Goal: Information Seeking & Learning: Learn about a topic

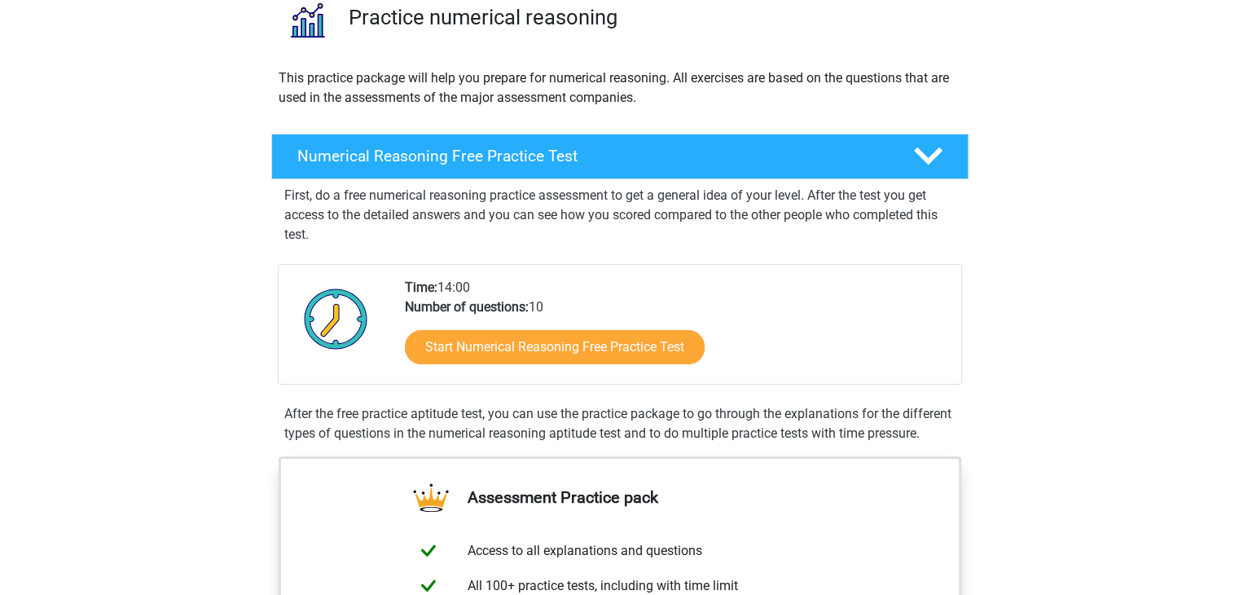
scroll to position [134, 0]
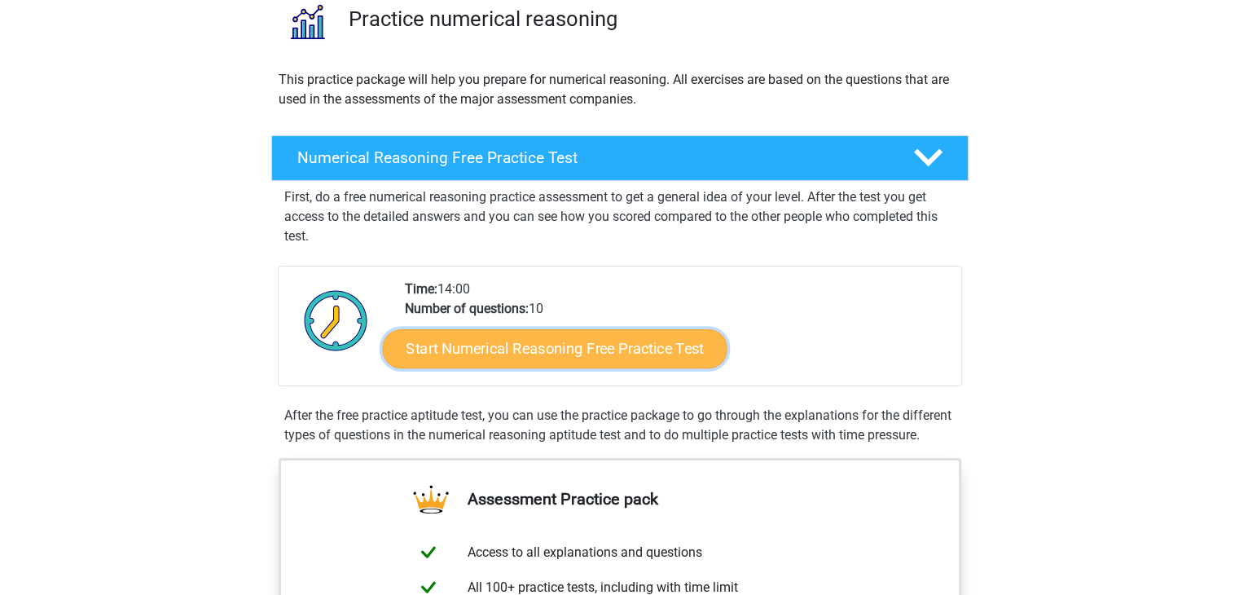
click at [567, 350] on link "Start Numerical Reasoning Free Practice Test" at bounding box center [554, 347] width 345 height 39
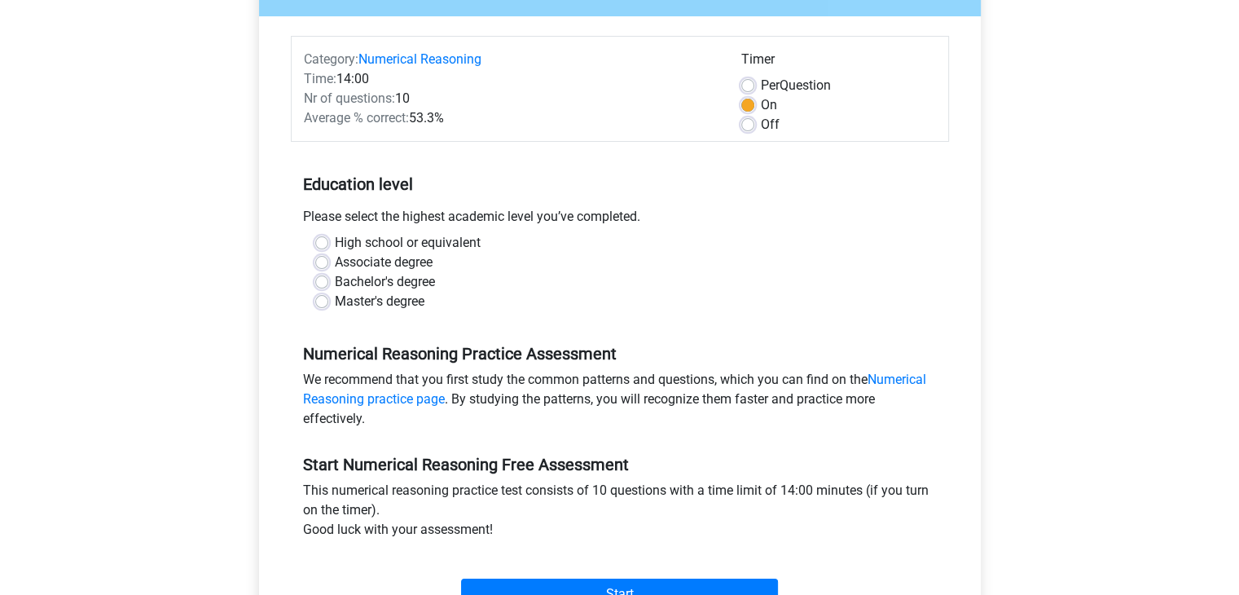
scroll to position [215, 0]
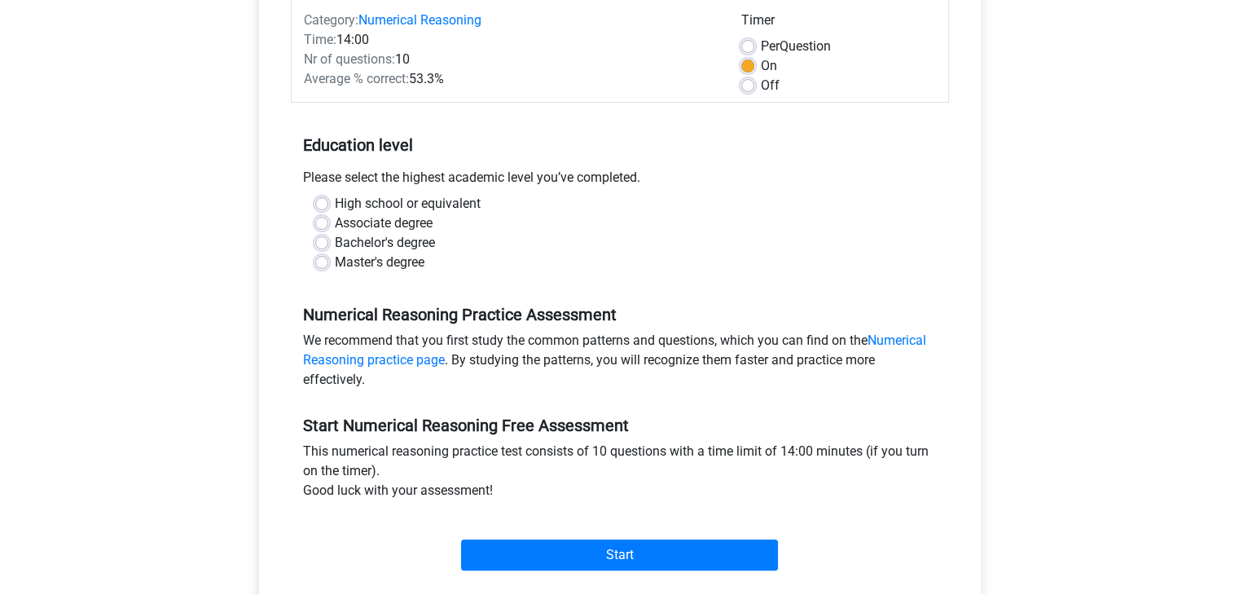
click at [349, 242] on label "Bachelor's degree" at bounding box center [385, 243] width 100 height 20
click at [328, 242] on input "Bachelor's degree" at bounding box center [321, 241] width 13 height 16
radio input "true"
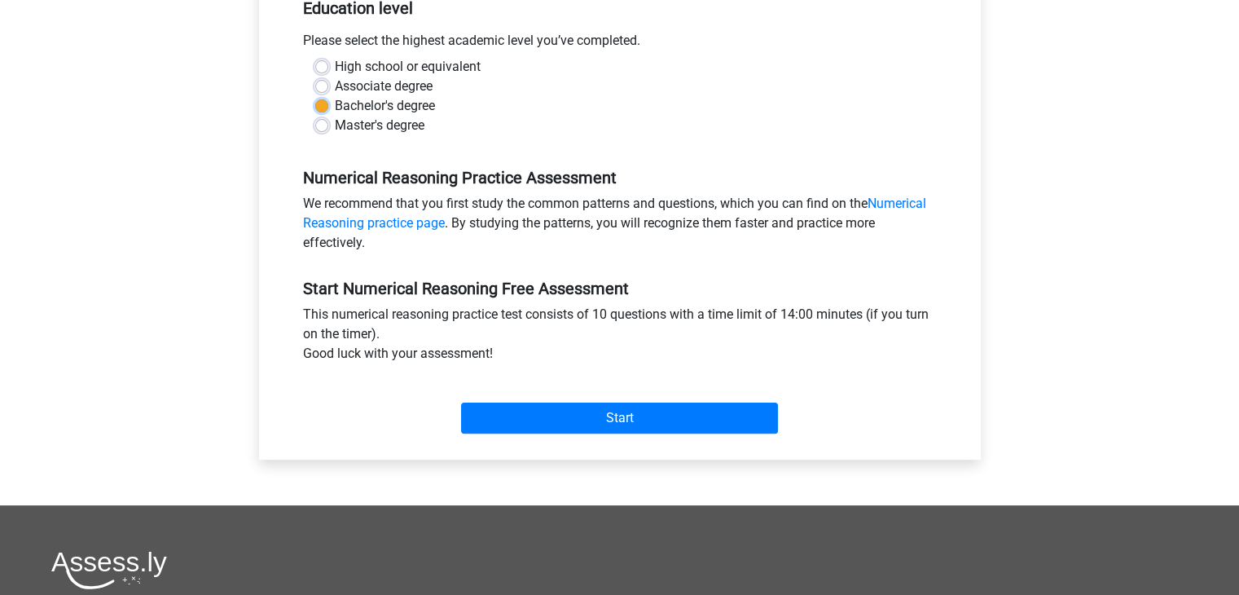
scroll to position [355, 0]
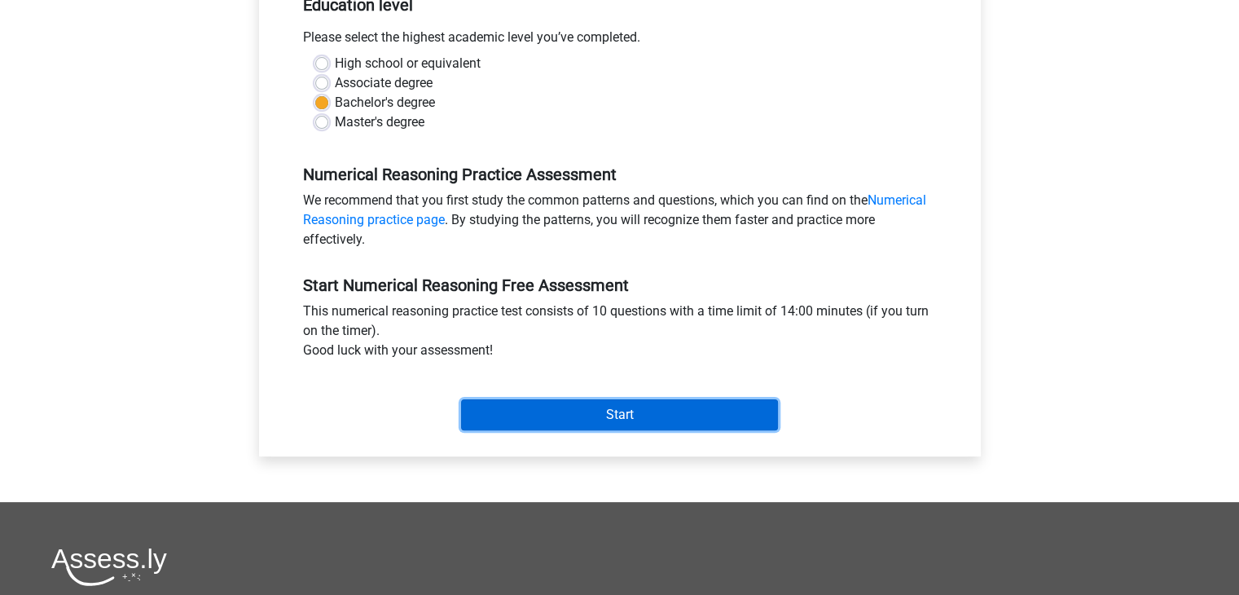
click at [588, 418] on input "Start" at bounding box center [619, 414] width 317 height 31
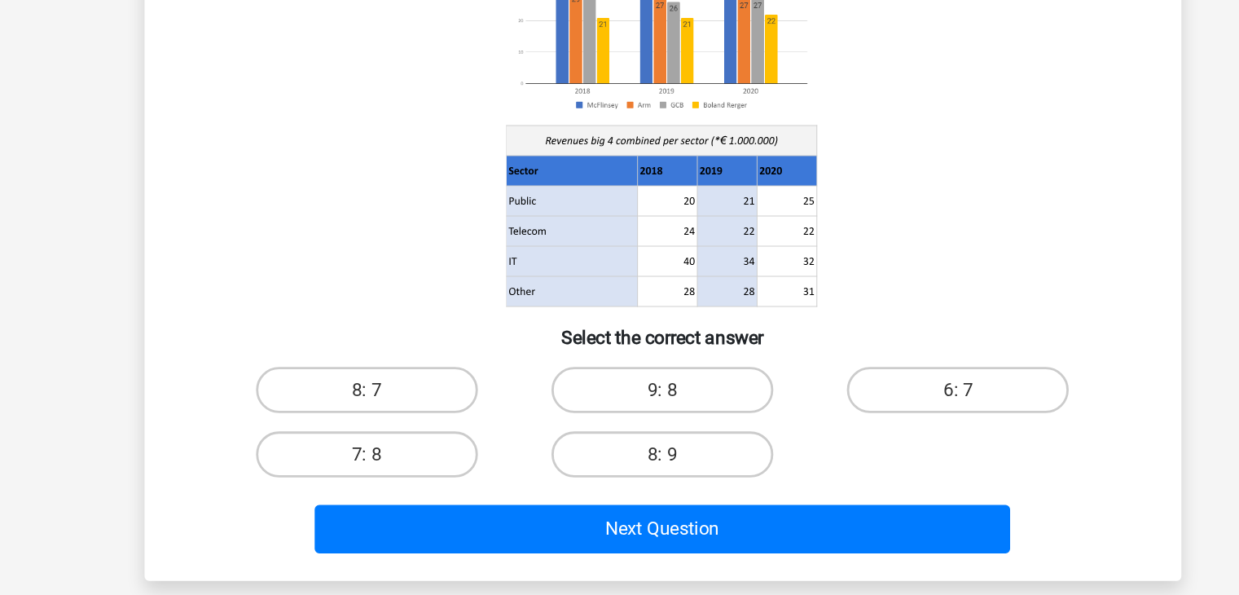
scroll to position [29, 0]
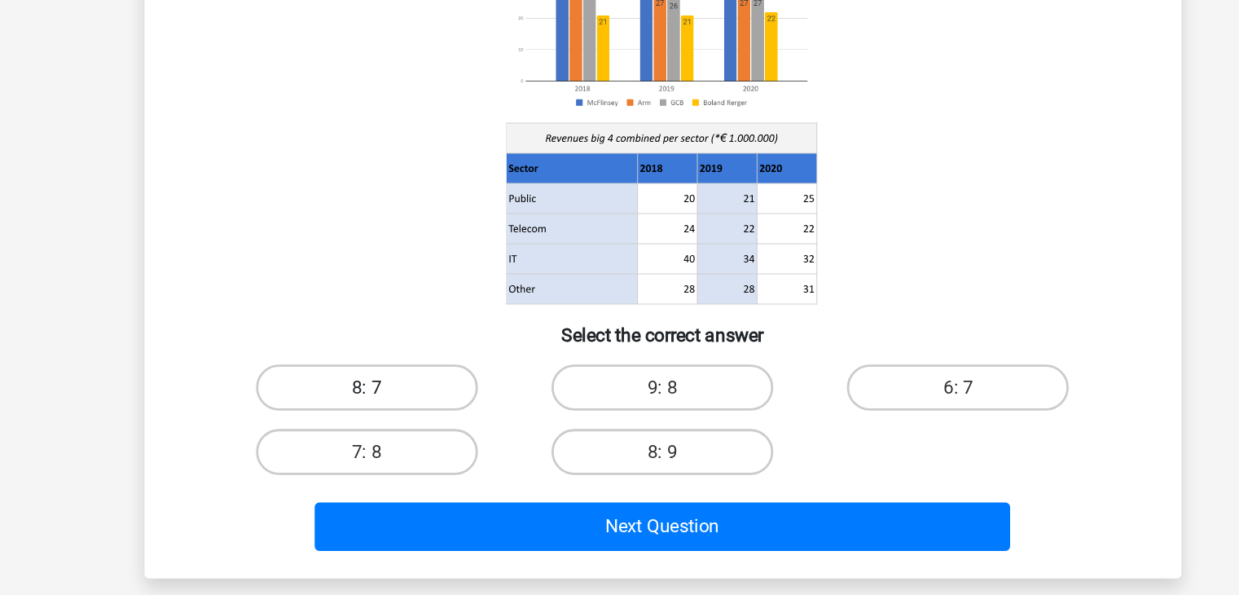
click at [436, 450] on label "8: 7" at bounding box center [410, 447] width 157 height 33
click at [420, 450] on input "8: 7" at bounding box center [415, 452] width 11 height 11
radio input "true"
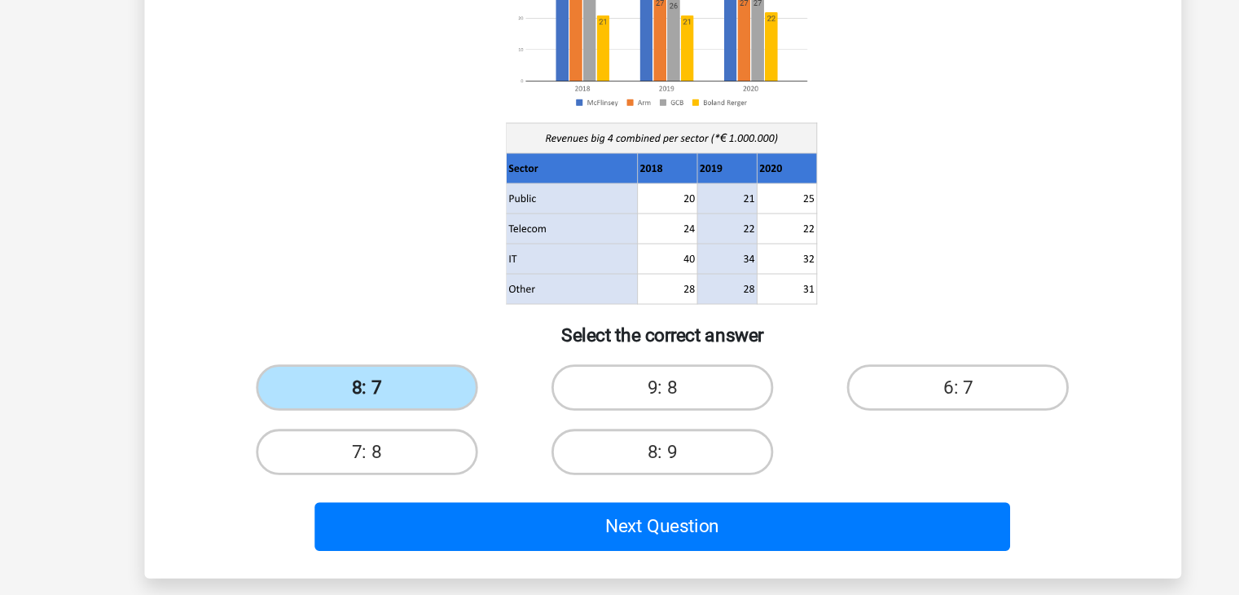
scroll to position [28, 0]
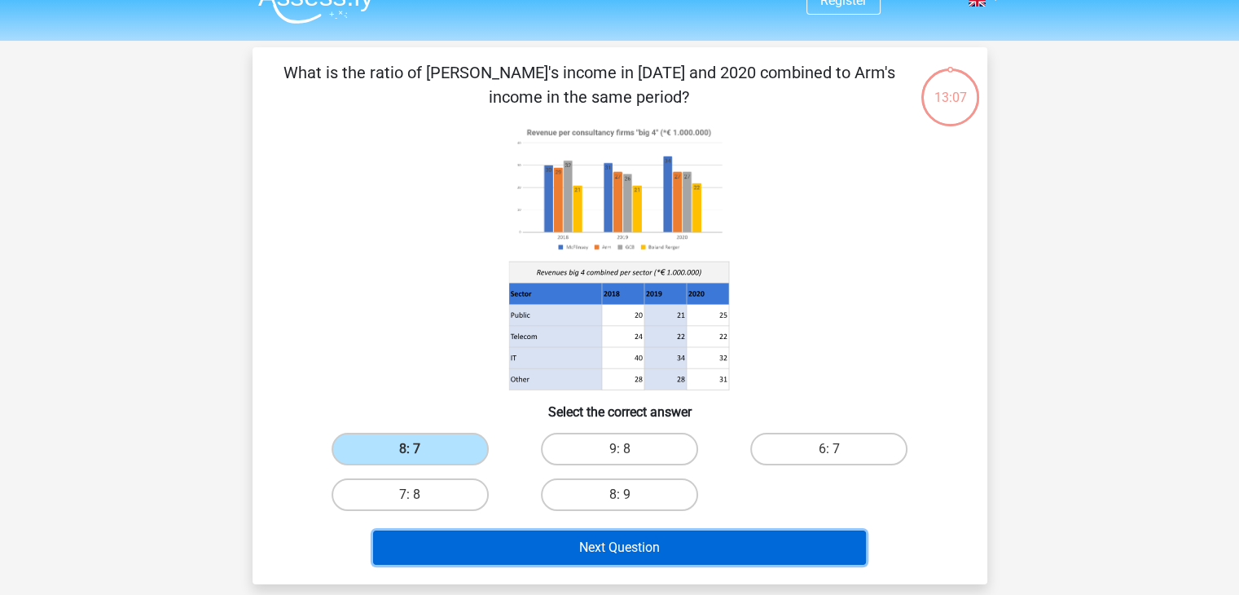
click at [576, 554] on button "Next Question" at bounding box center [619, 547] width 493 height 34
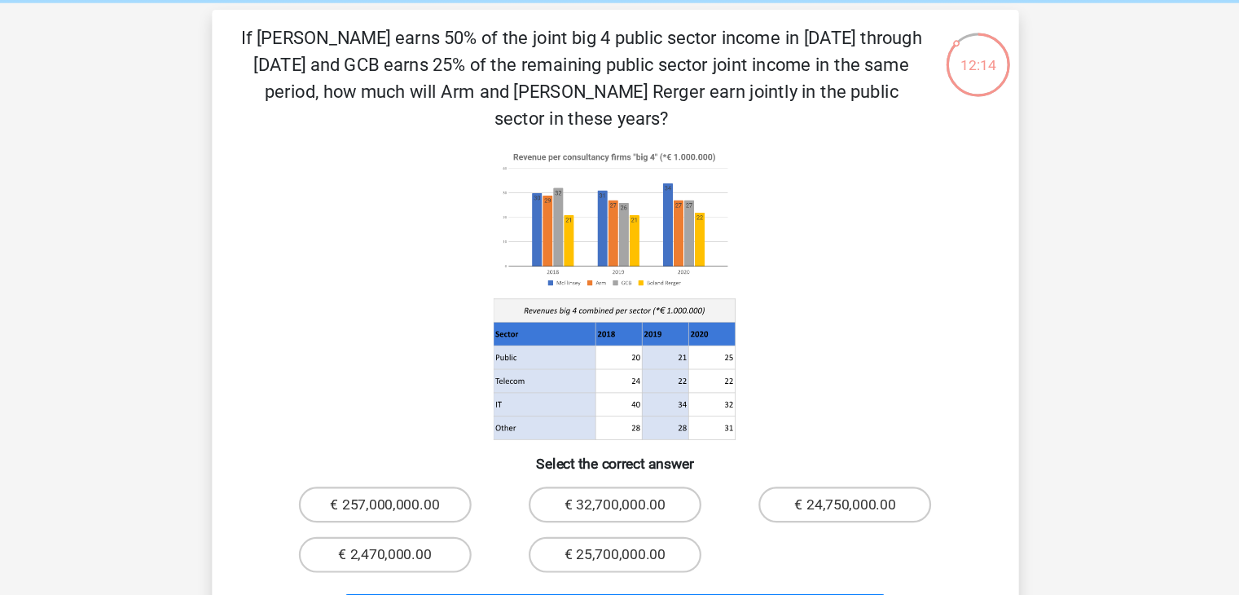
scroll to position [33, 0]
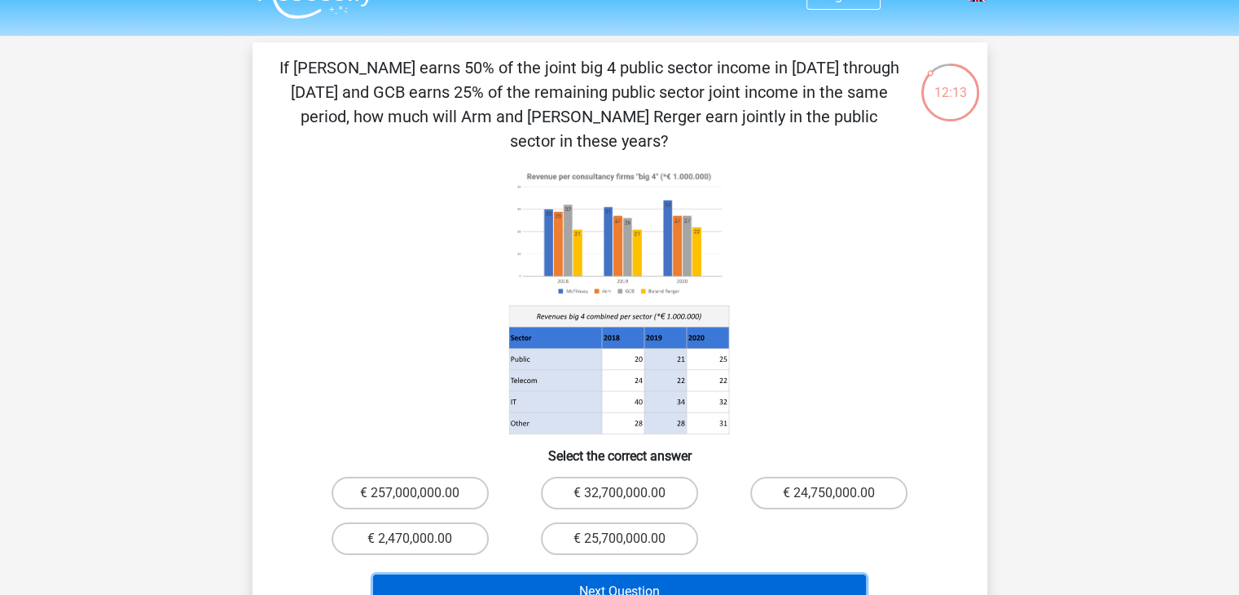
click at [539, 574] on button "Next Question" at bounding box center [619, 591] width 493 height 34
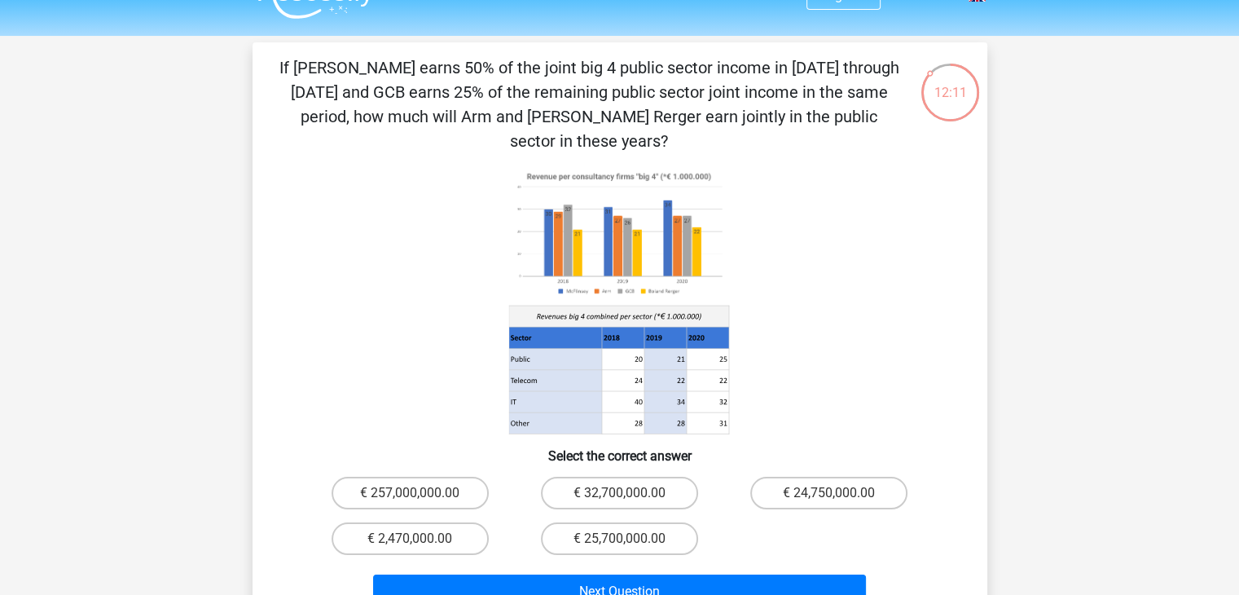
click at [446, 393] on icon at bounding box center [620, 300] width 657 height 269
click at [828, 477] on label "€ 24,750,000.00" at bounding box center [828, 493] width 157 height 33
click at [829, 493] on input "€ 24,750,000.00" at bounding box center [834, 498] width 11 height 11
radio input "true"
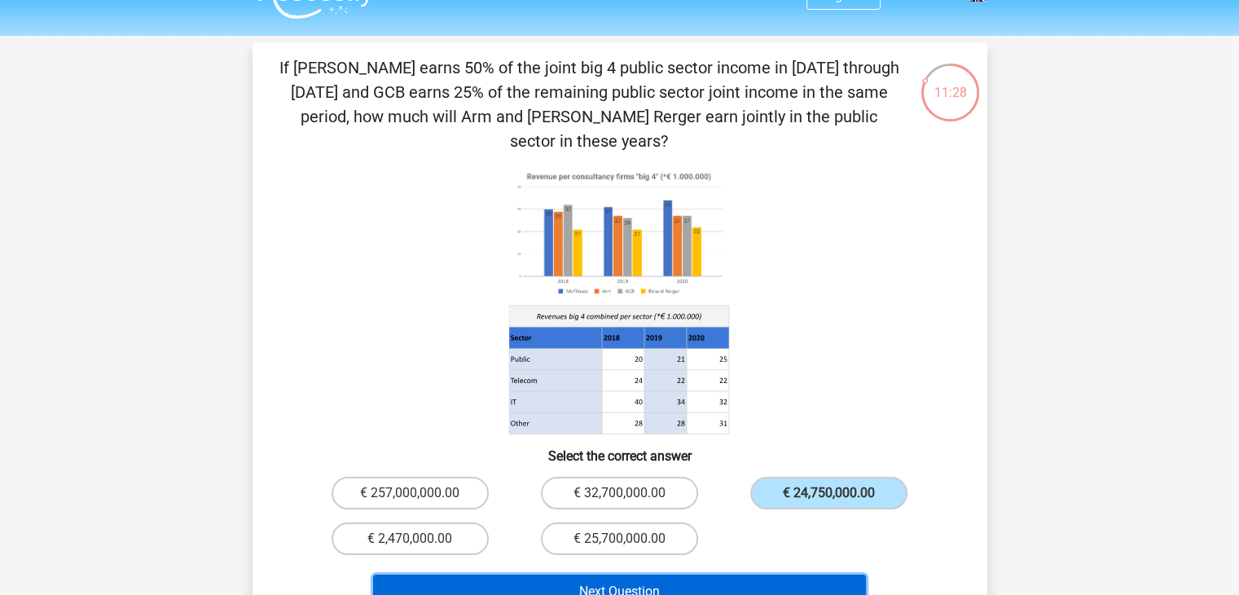
click at [668, 574] on button "Next Question" at bounding box center [619, 591] width 493 height 34
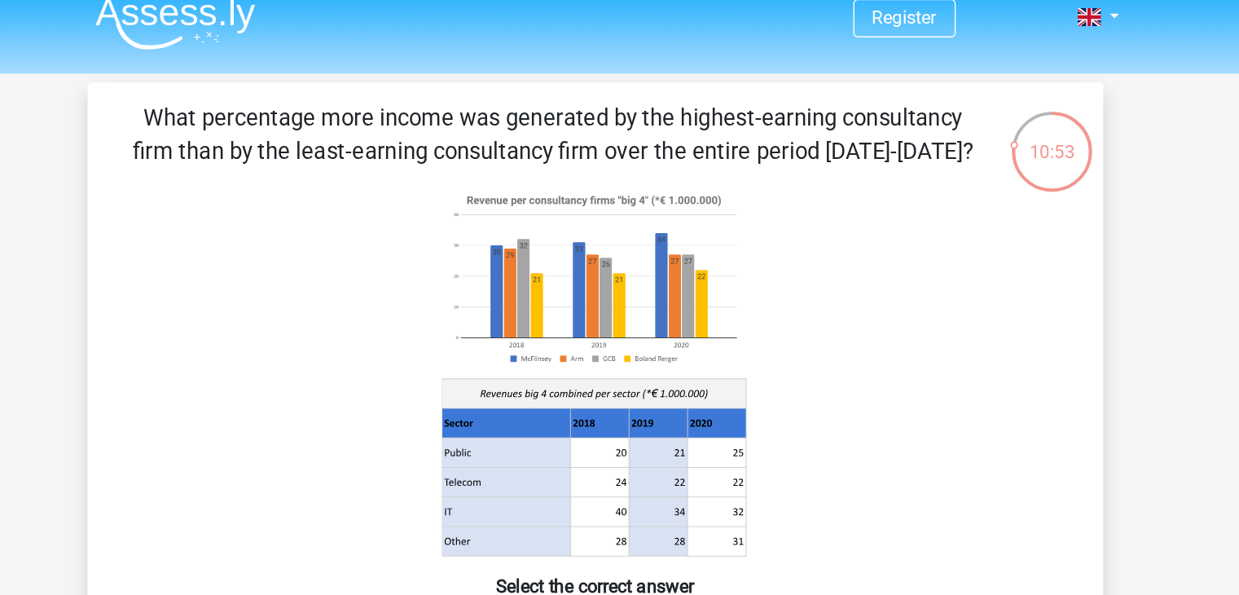
scroll to position [15, 0]
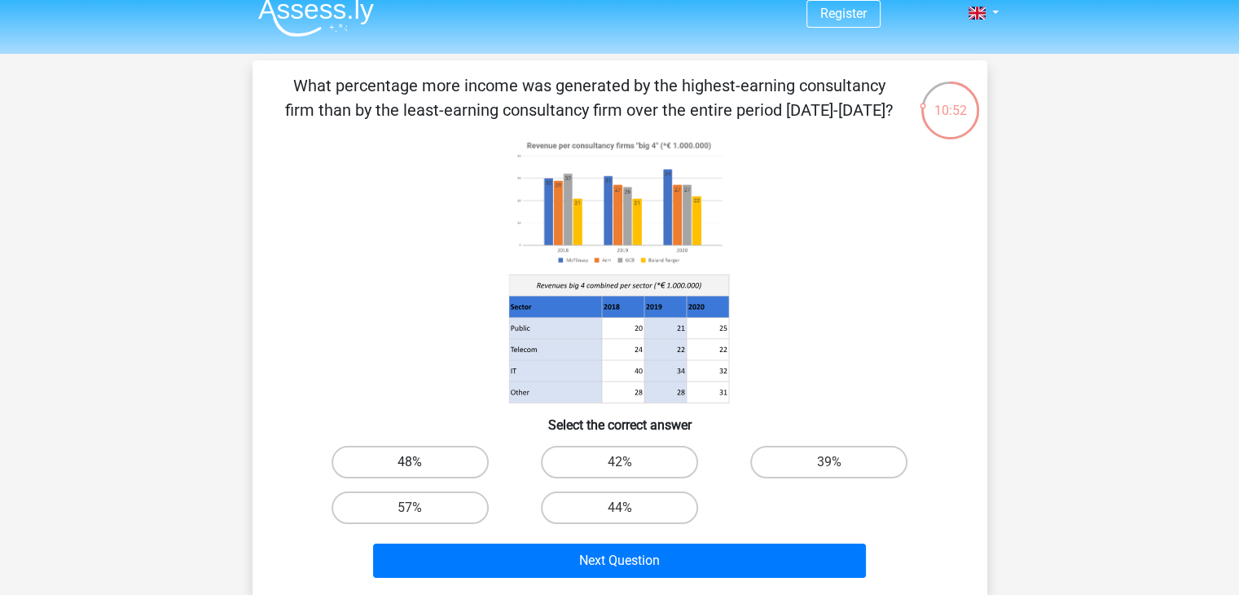
click at [401, 459] on label "48%" at bounding box center [410, 462] width 157 height 33
click at [410, 462] on input "48%" at bounding box center [415, 467] width 11 height 11
radio input "true"
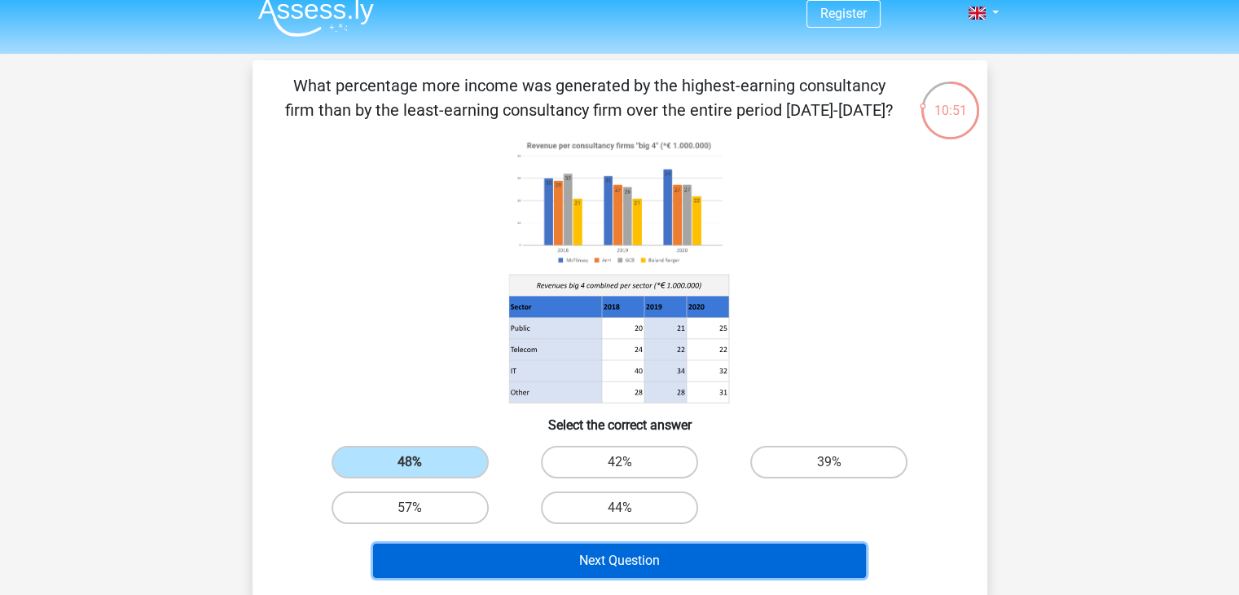
click at [507, 558] on button "Next Question" at bounding box center [619, 560] width 493 height 34
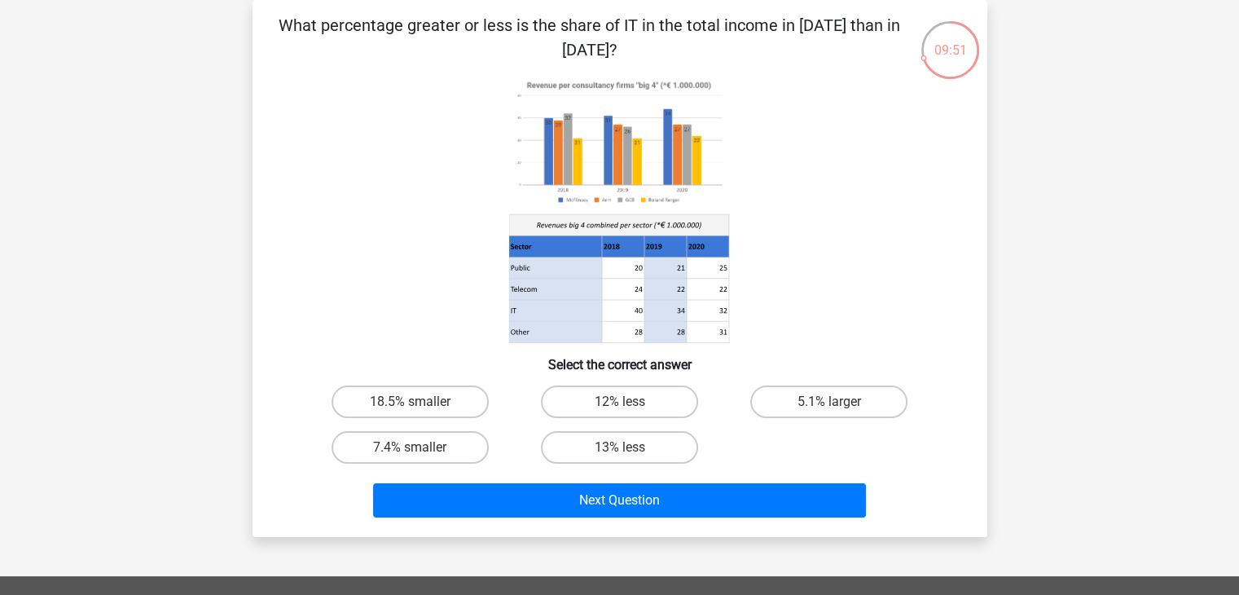
scroll to position [75, 0]
click at [429, 396] on label "18.5% smaller" at bounding box center [410, 401] width 157 height 33
click at [420, 402] on input "18.5% smaller" at bounding box center [415, 407] width 11 height 11
radio input "true"
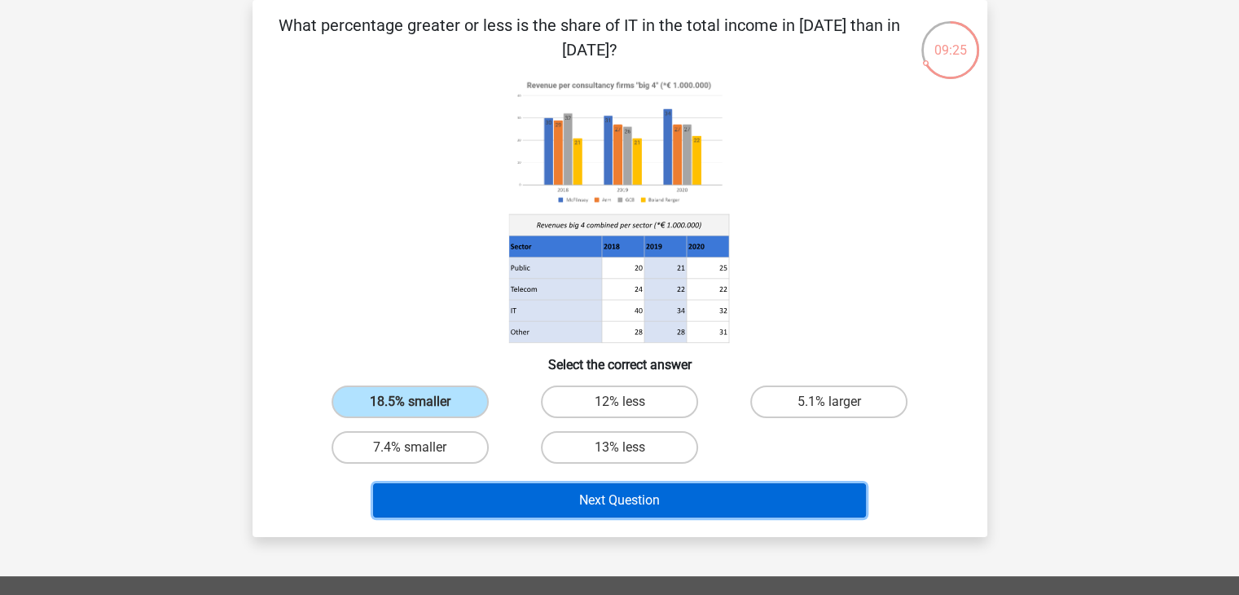
click at [505, 497] on button "Next Question" at bounding box center [619, 500] width 493 height 34
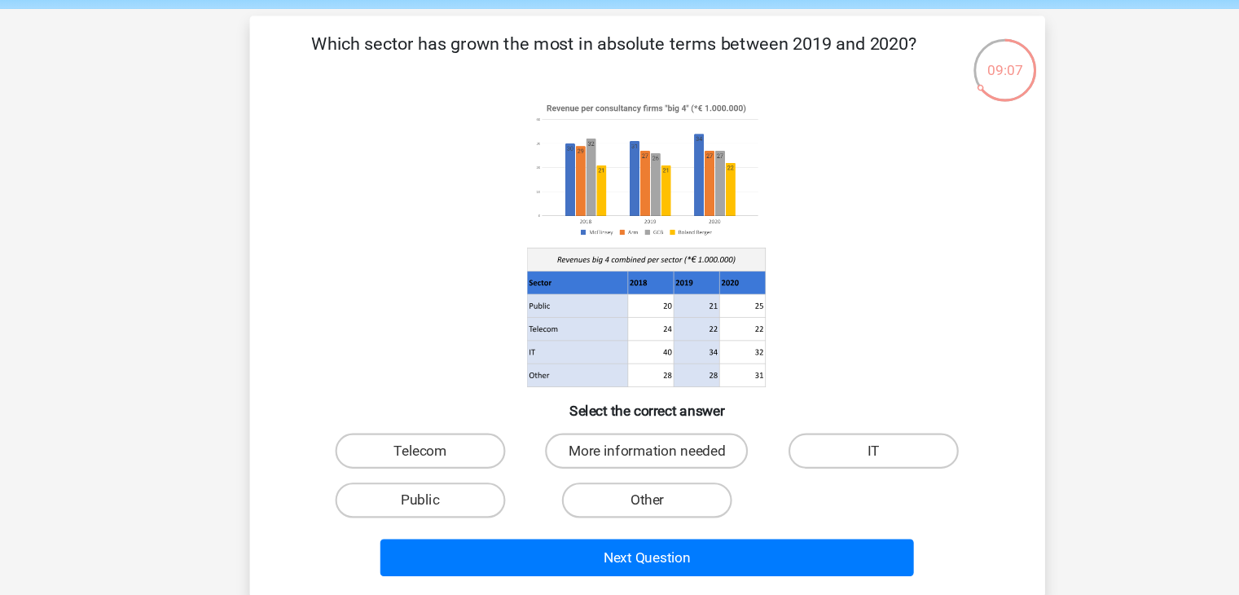
scroll to position [15, 0]
click at [420, 507] on label "Public" at bounding box center [410, 506] width 157 height 33
click at [420, 507] on input "Public" at bounding box center [415, 512] width 11 height 11
radio input "true"
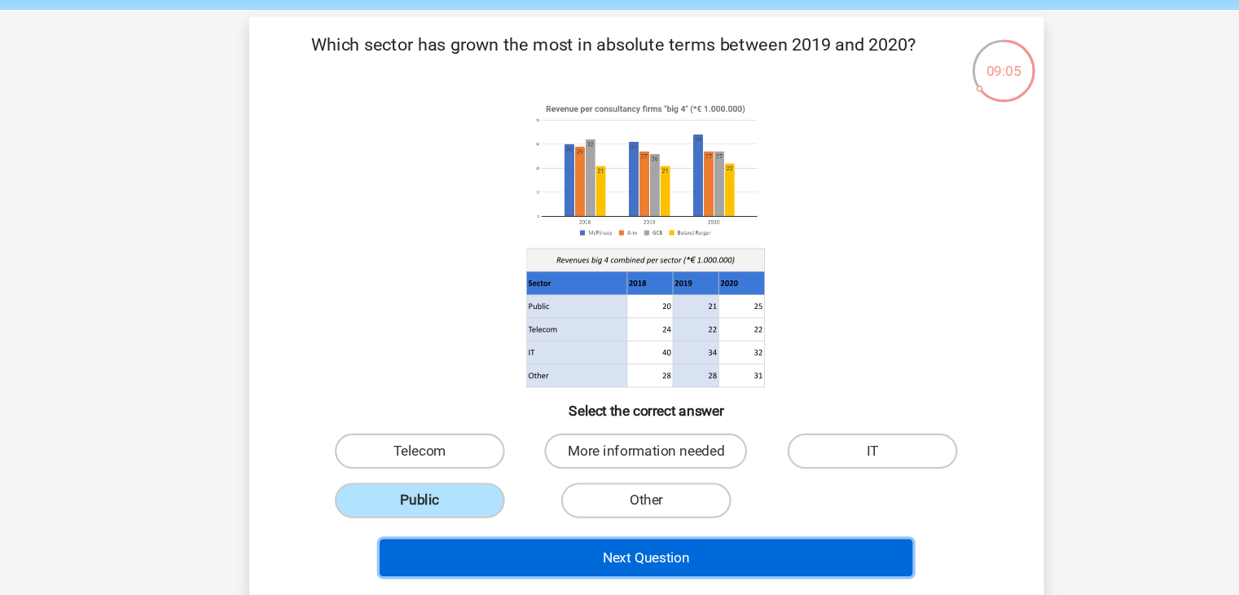
click at [479, 560] on button "Next Question" at bounding box center [619, 559] width 493 height 34
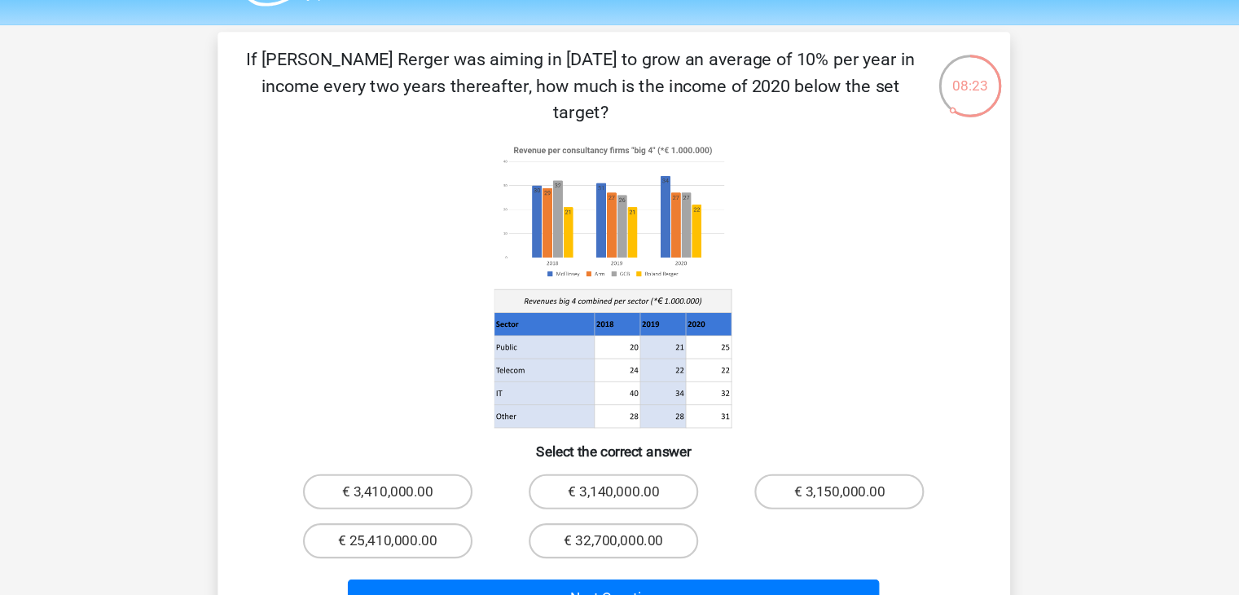
scroll to position [30, 0]
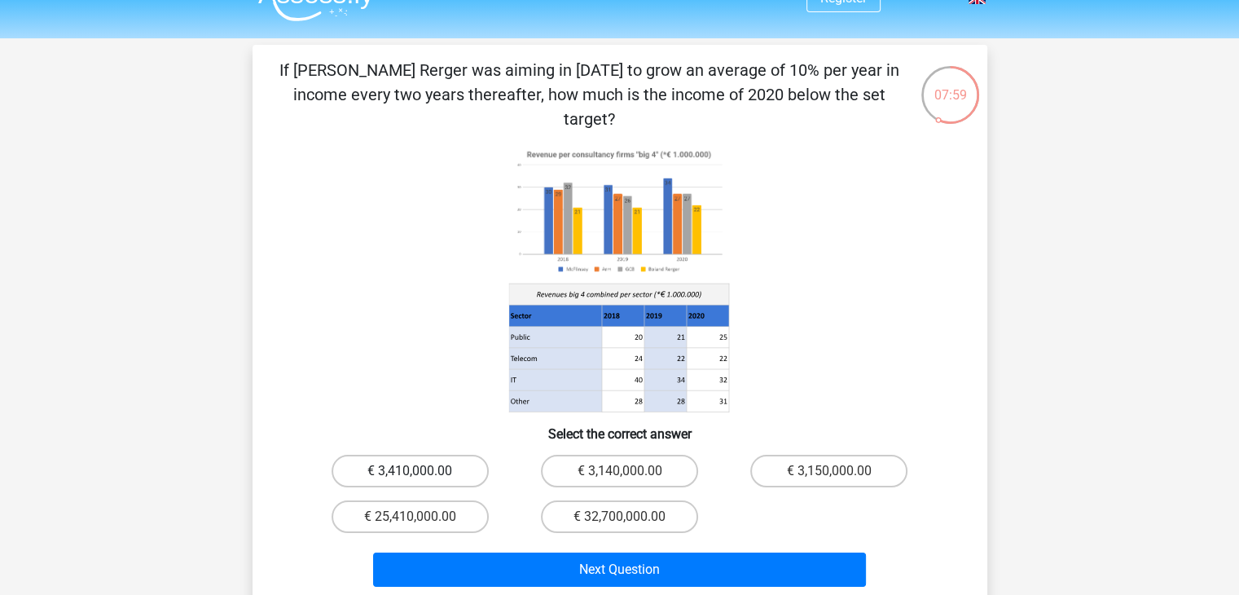
click at [458, 455] on label "€ 3,410,000.00" at bounding box center [410, 471] width 157 height 33
click at [420, 471] on input "€ 3,410,000.00" at bounding box center [415, 476] width 11 height 11
radio input "true"
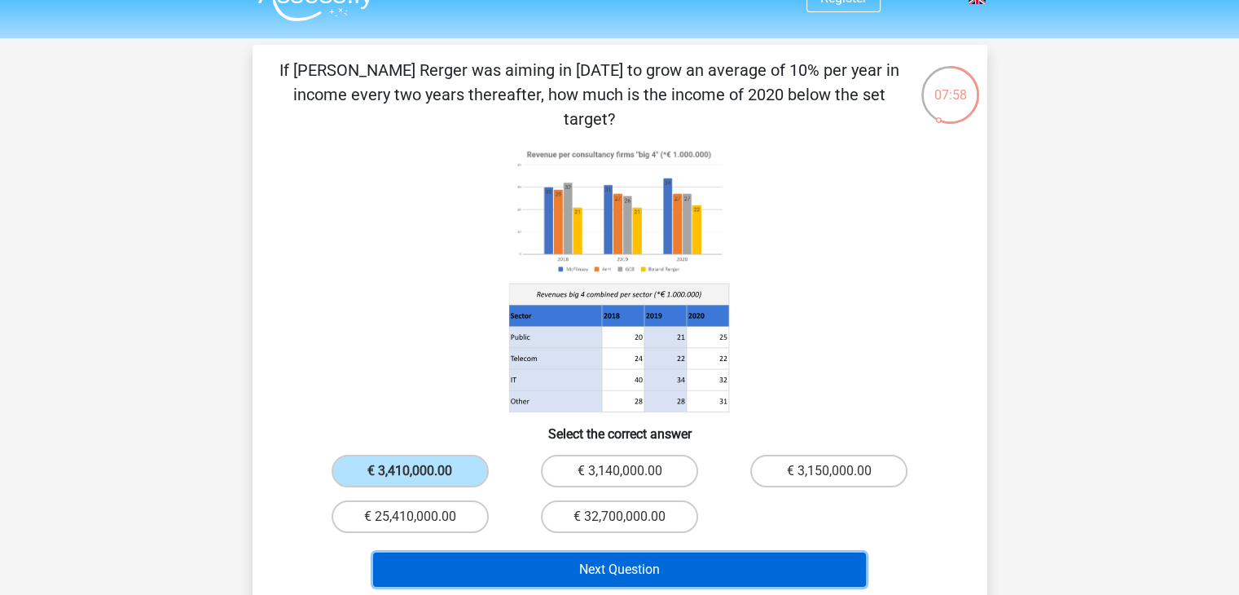
click at [552, 552] on button "Next Question" at bounding box center [619, 569] width 493 height 34
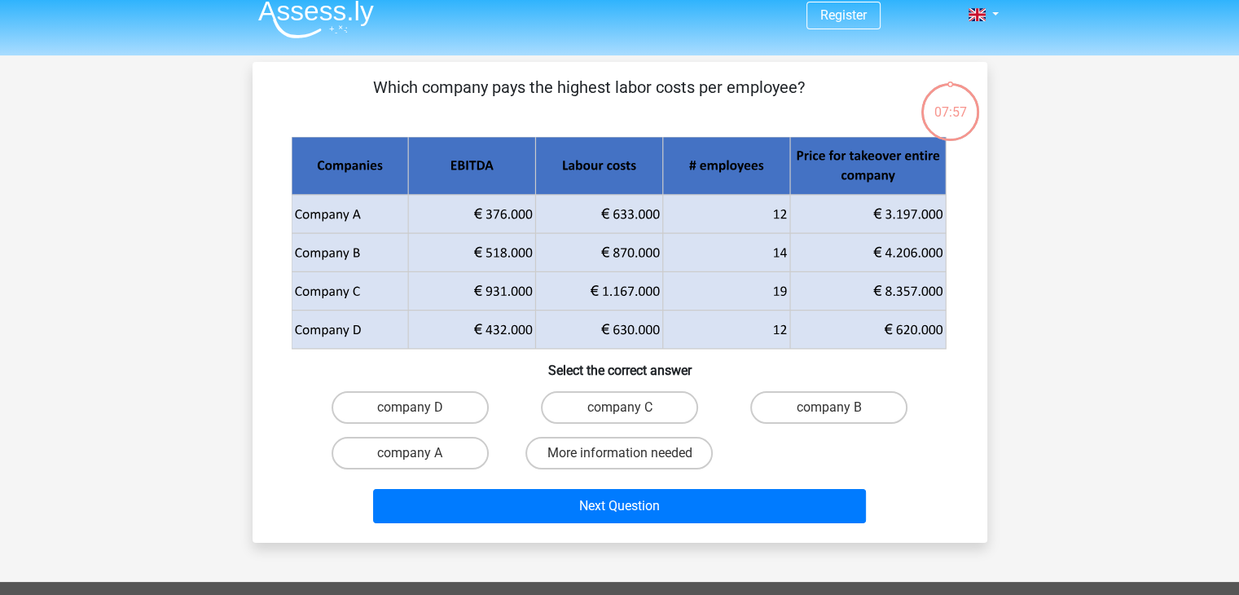
scroll to position [0, 0]
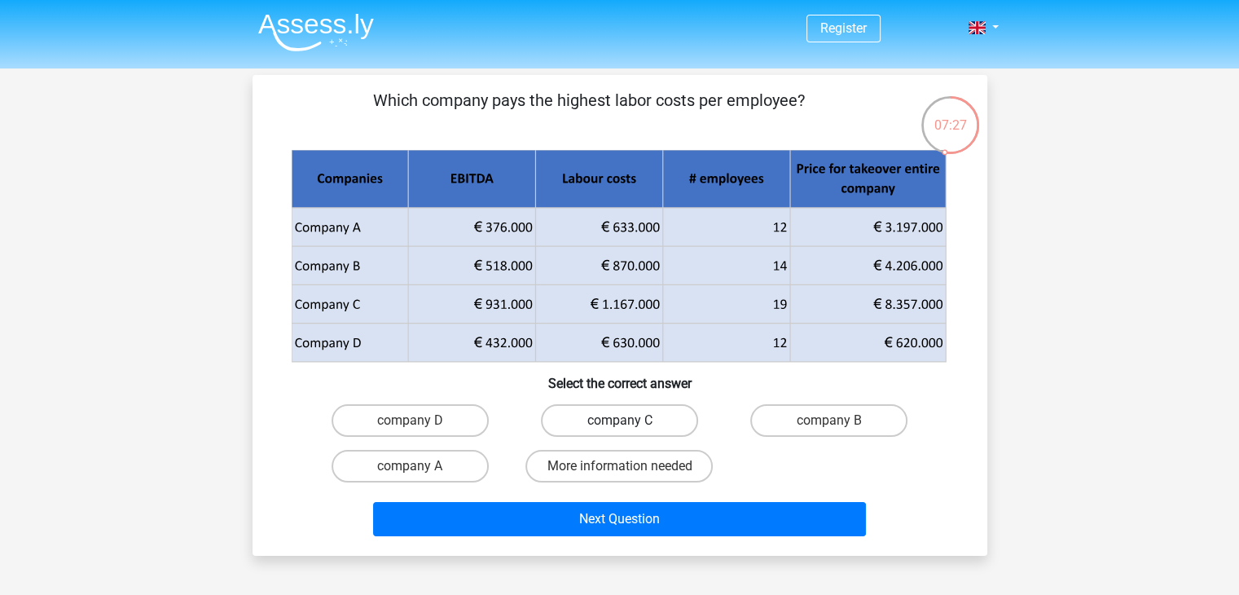
click at [603, 417] on label "company C" at bounding box center [619, 420] width 157 height 33
click at [619, 420] on input "company C" at bounding box center [624, 425] width 11 height 11
radio input "true"
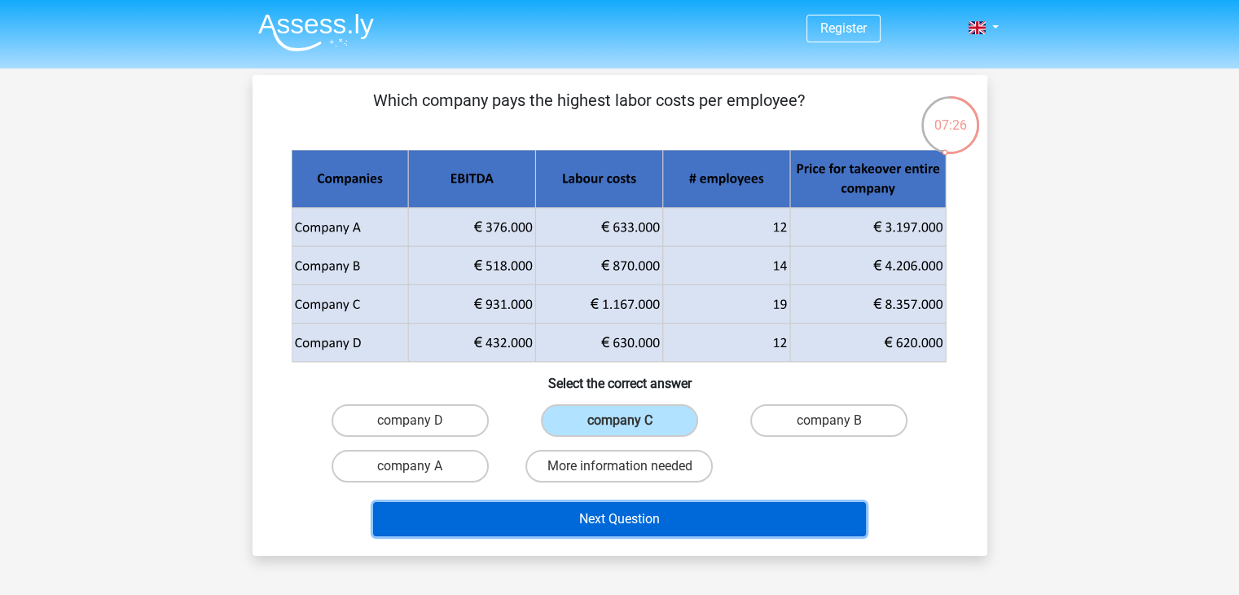
click at [606, 530] on button "Next Question" at bounding box center [619, 519] width 493 height 34
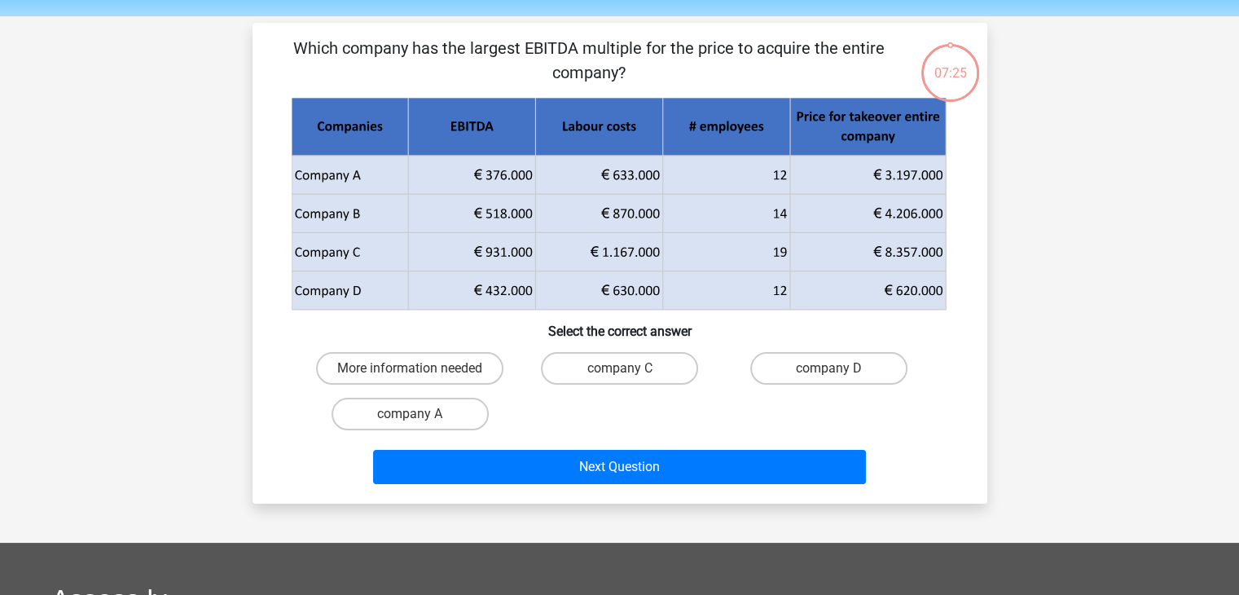
scroll to position [51, 0]
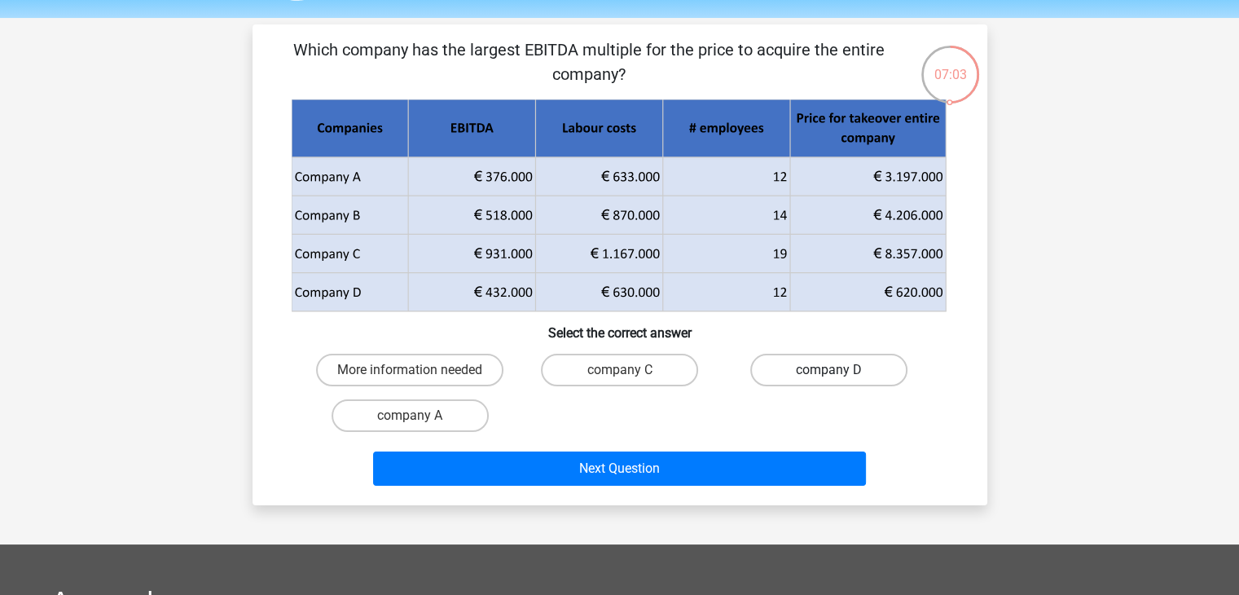
click at [818, 364] on label "company D" at bounding box center [828, 370] width 157 height 33
click at [829, 370] on input "company D" at bounding box center [834, 375] width 11 height 11
radio input "true"
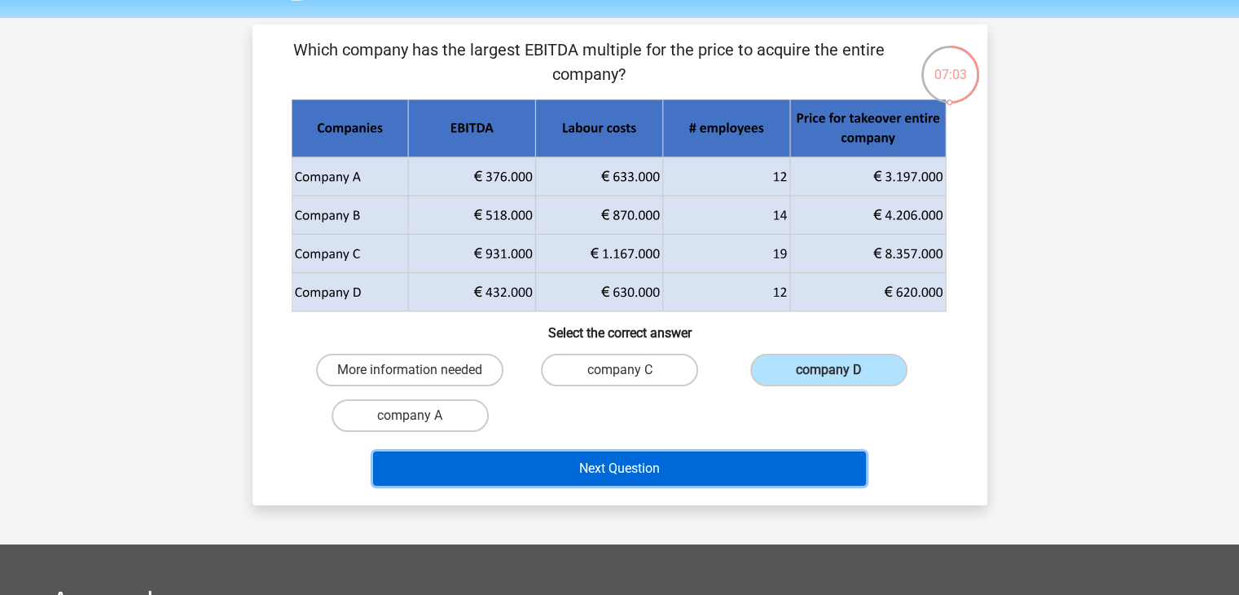
click at [687, 463] on button "Next Question" at bounding box center [619, 468] width 493 height 34
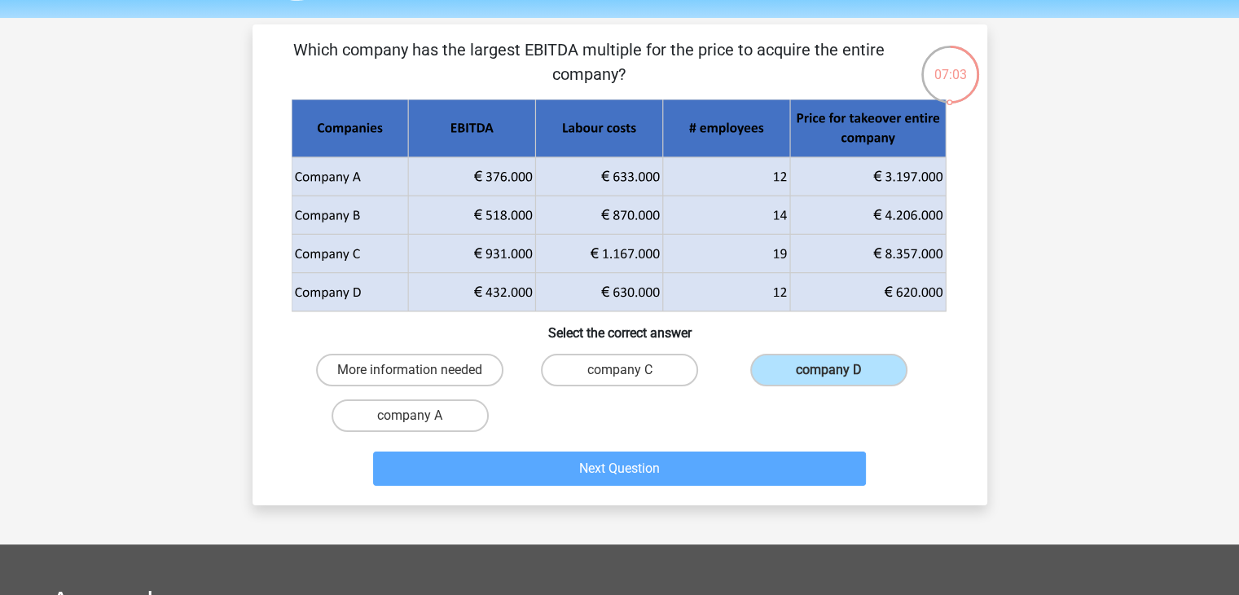
scroll to position [75, 0]
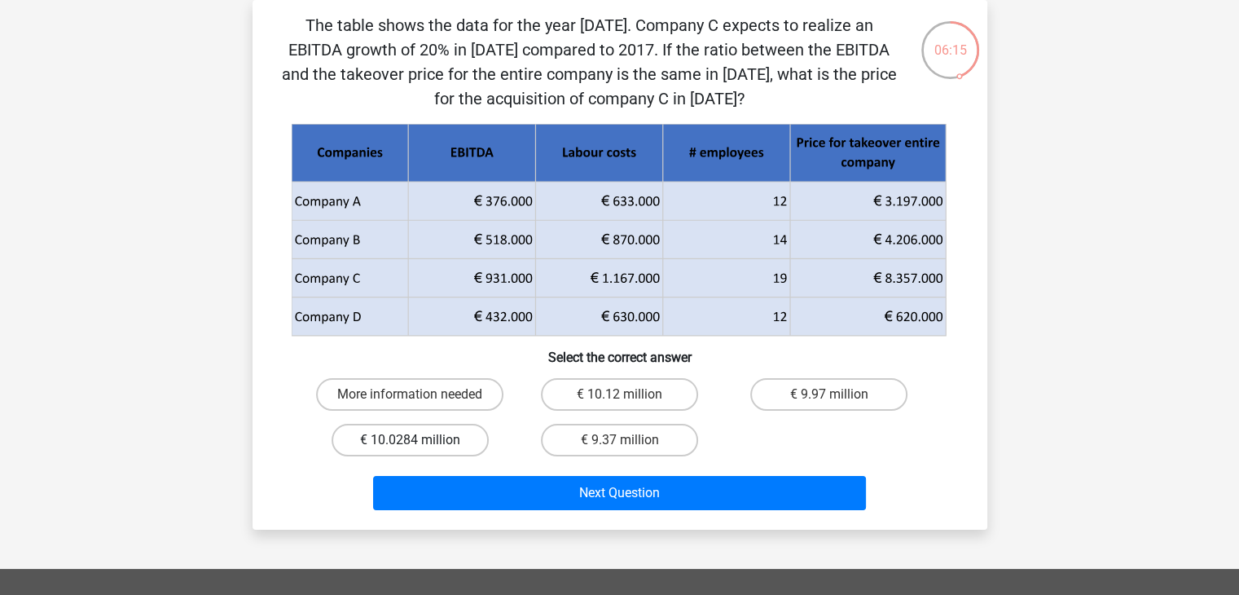
click at [407, 438] on label "€ 10.0284 million" at bounding box center [410, 440] width 157 height 33
click at [410, 440] on input "€ 10.0284 million" at bounding box center [415, 445] width 11 height 11
radio input "true"
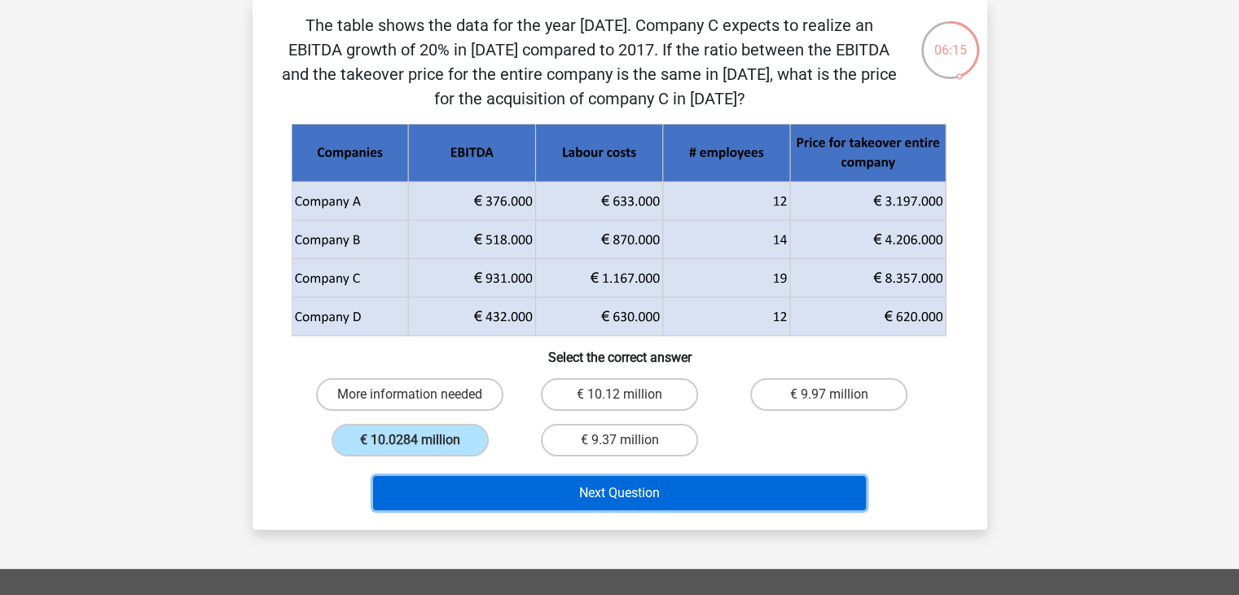
click at [451, 496] on button "Next Question" at bounding box center [619, 493] width 493 height 34
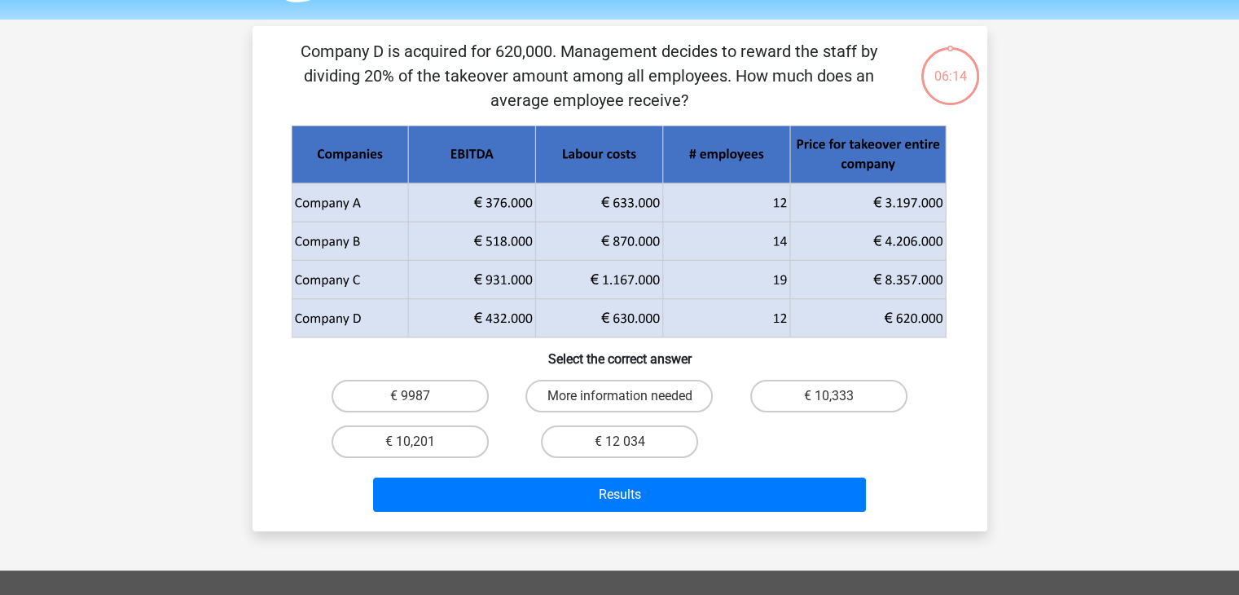
scroll to position [46, 0]
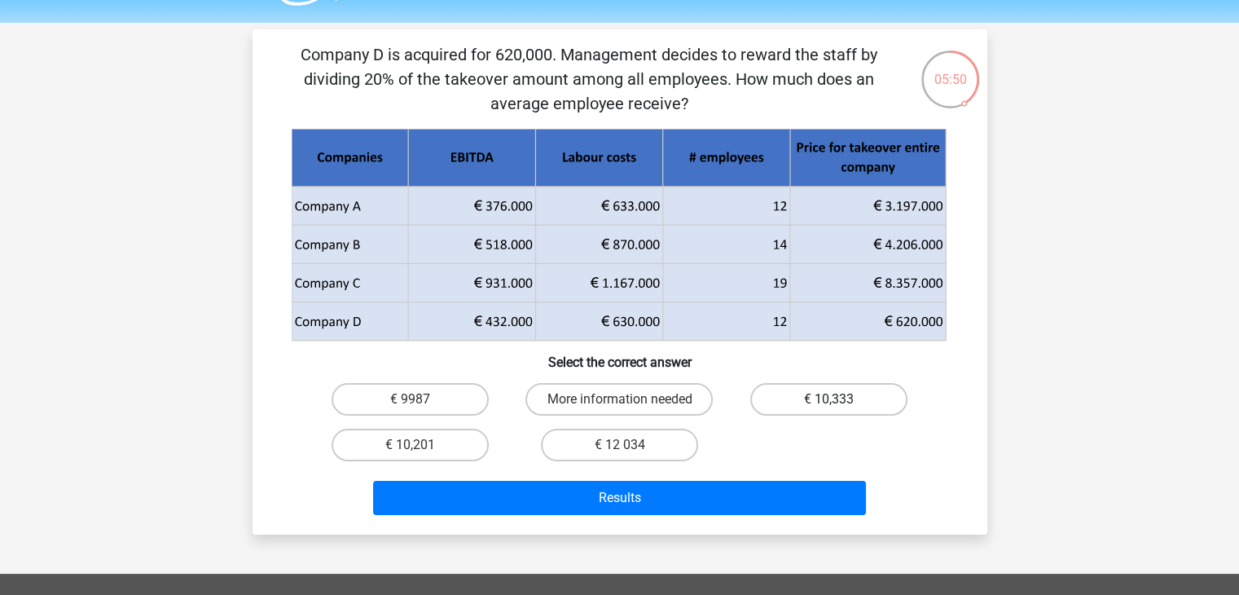
click at [841, 411] on label "€ 10,333" at bounding box center [828, 399] width 157 height 33
click at [840, 410] on input "€ 10,333" at bounding box center [834, 404] width 11 height 11
radio input "true"
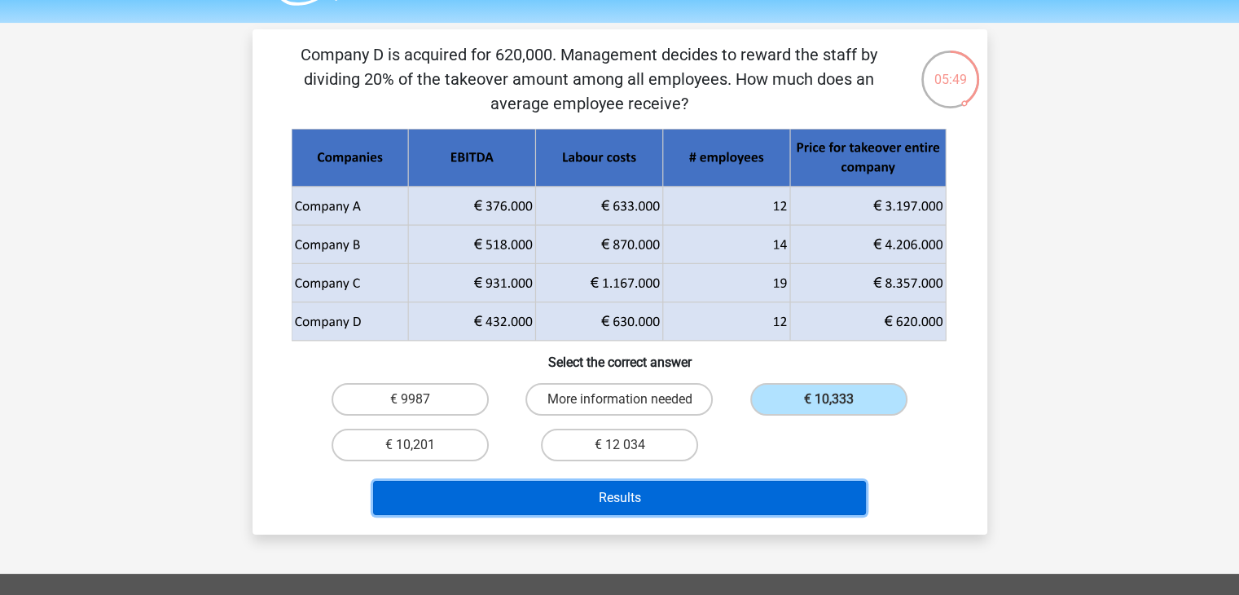
click at [779, 490] on button "Results" at bounding box center [619, 498] width 493 height 34
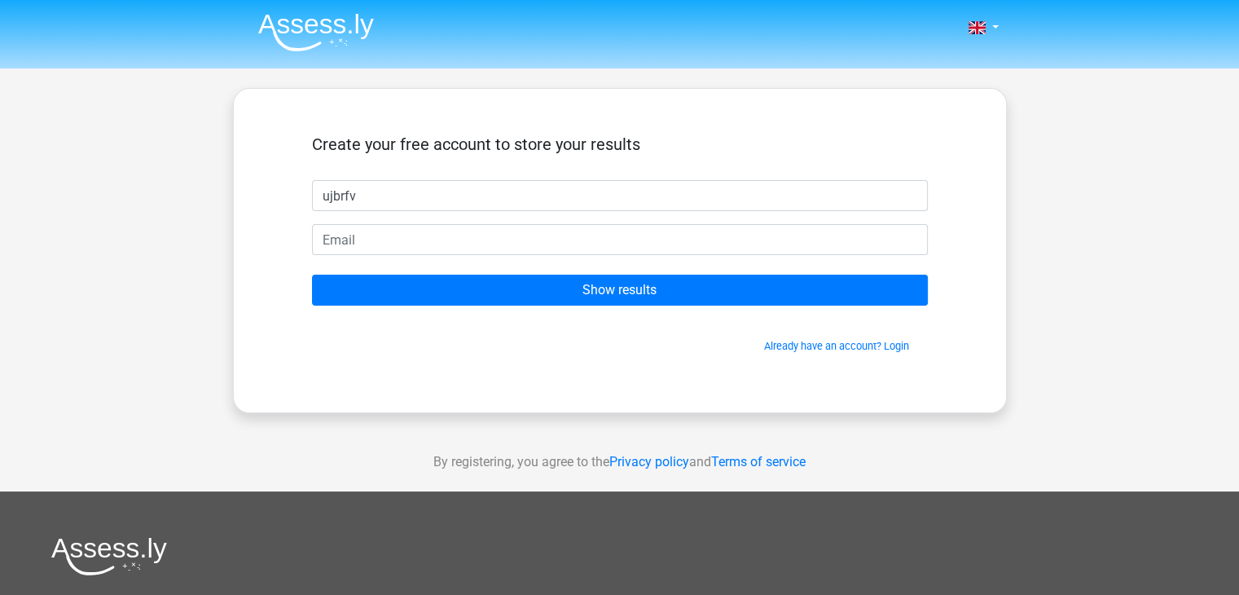
type input "ujbrfv"
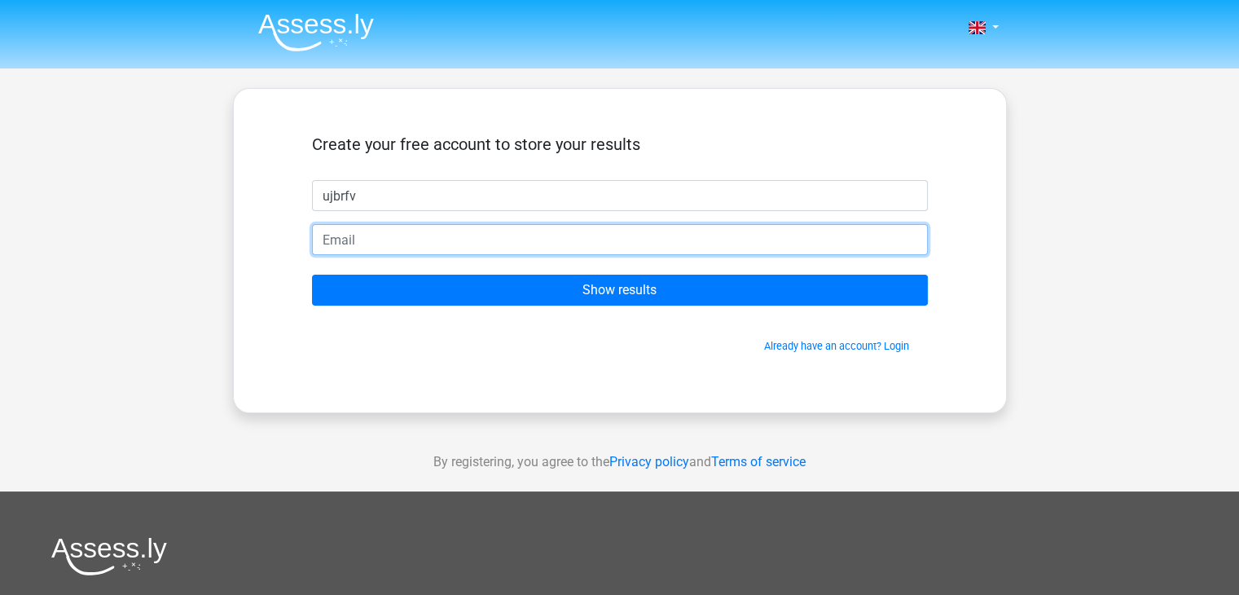
click at [604, 229] on input "email" at bounding box center [620, 239] width 616 height 31
type input "[EMAIL_ADDRESS][DOMAIN_NAME]"
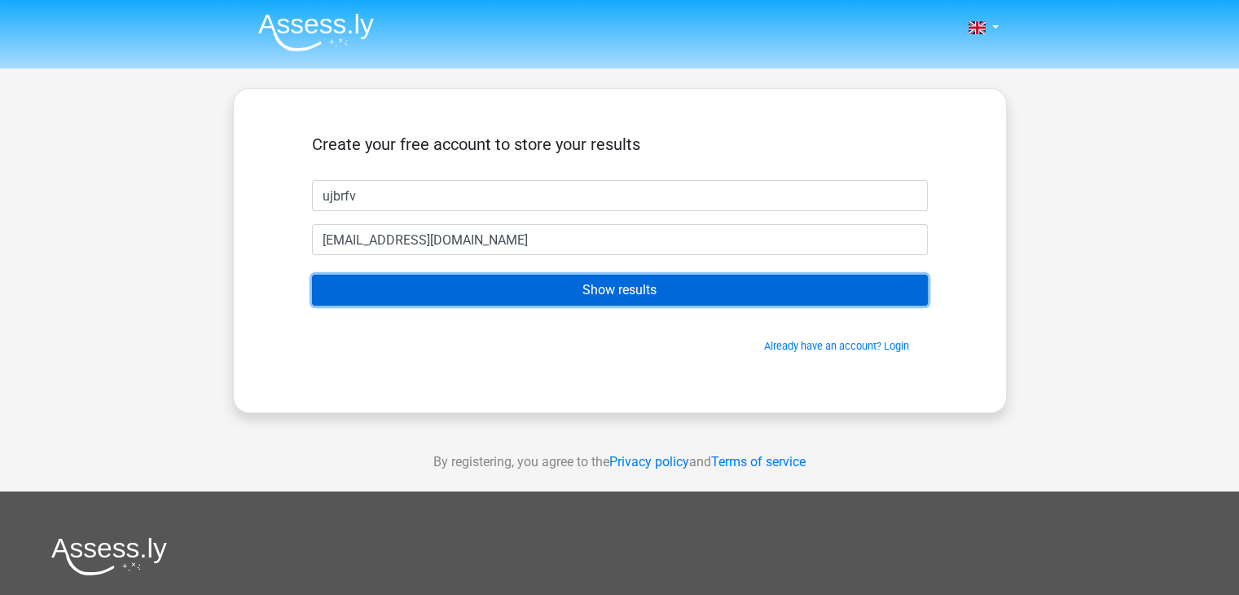
click at [563, 285] on input "Show results" at bounding box center [620, 290] width 616 height 31
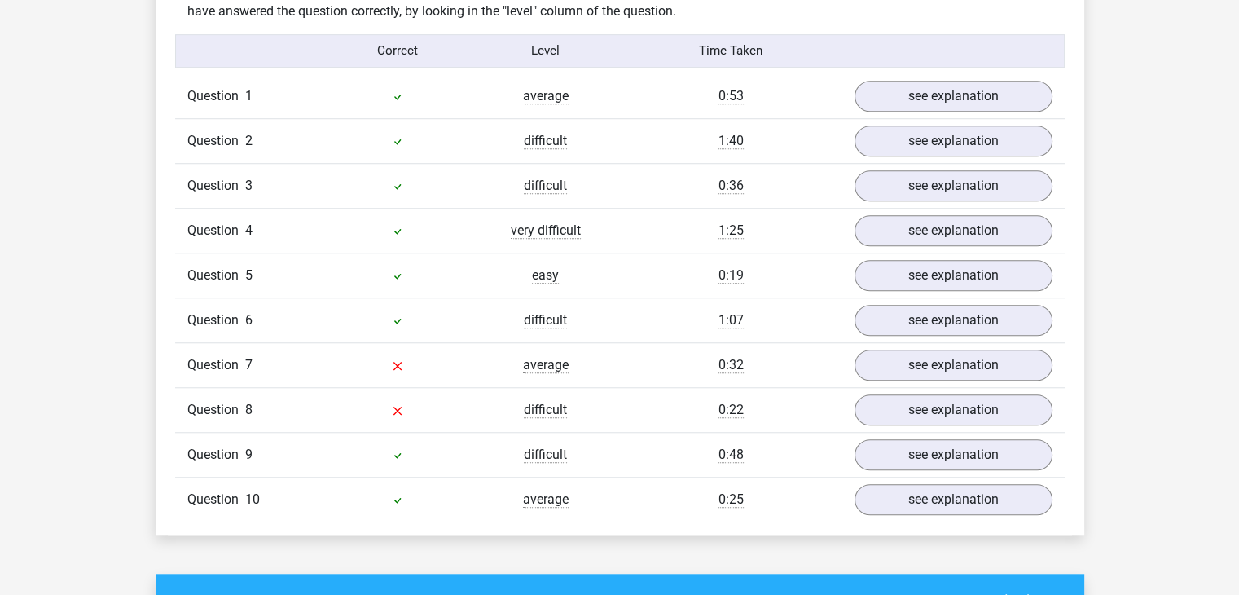
scroll to position [1302, 0]
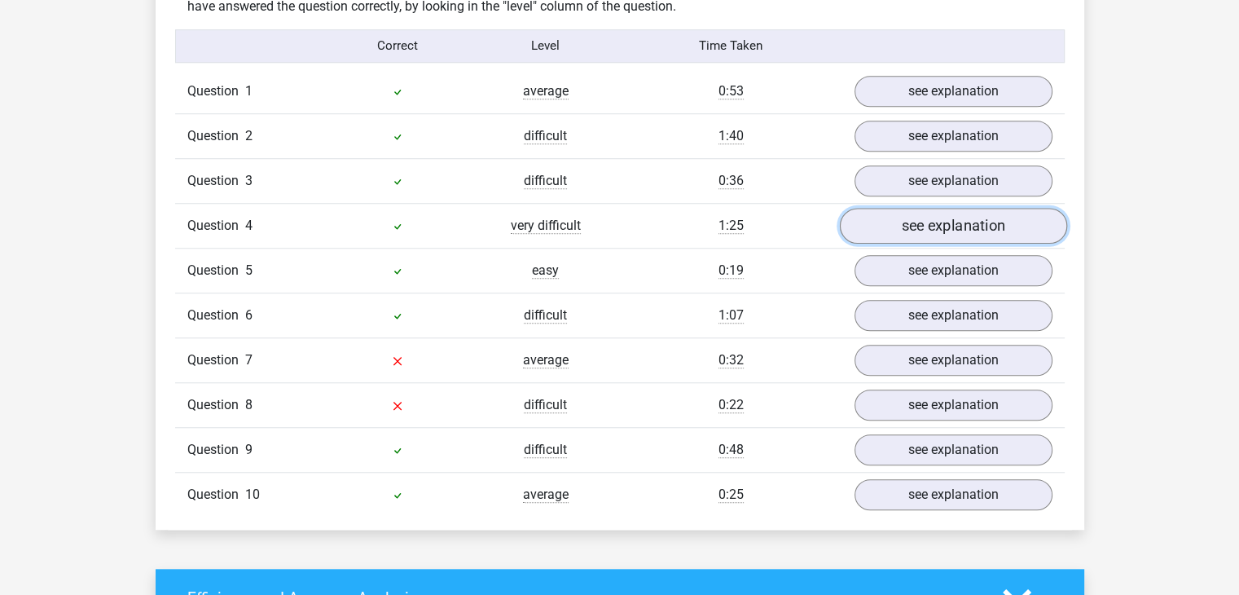
click at [914, 222] on link "see explanation" at bounding box center [952, 226] width 227 height 36
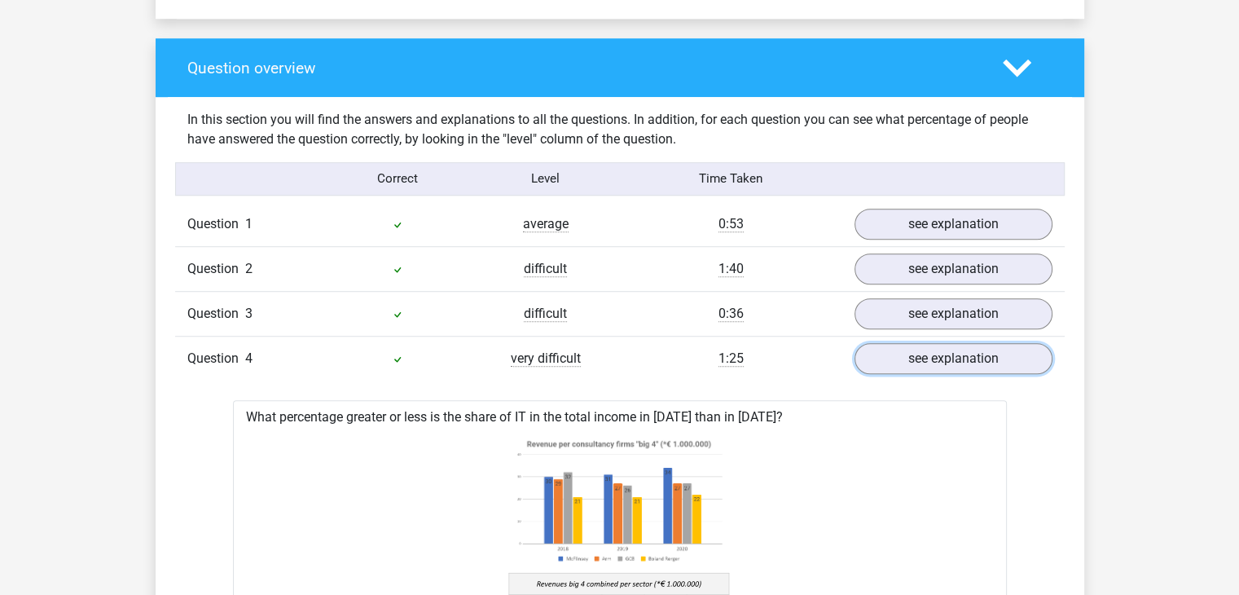
scroll to position [1166, 0]
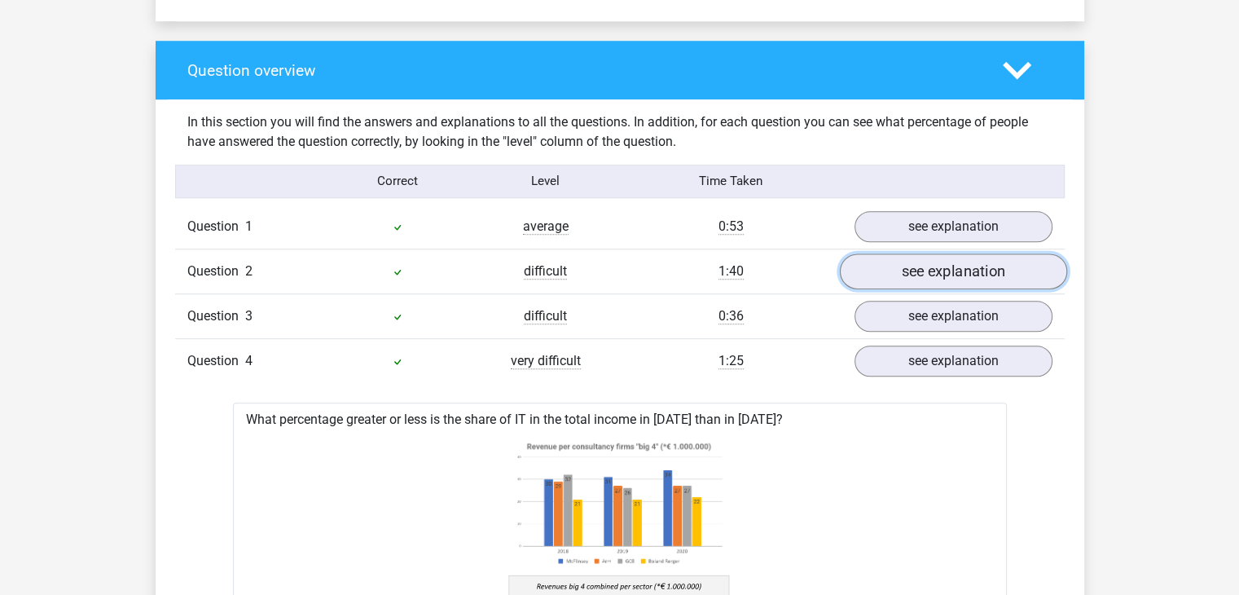
click at [940, 267] on link "see explanation" at bounding box center [952, 271] width 227 height 36
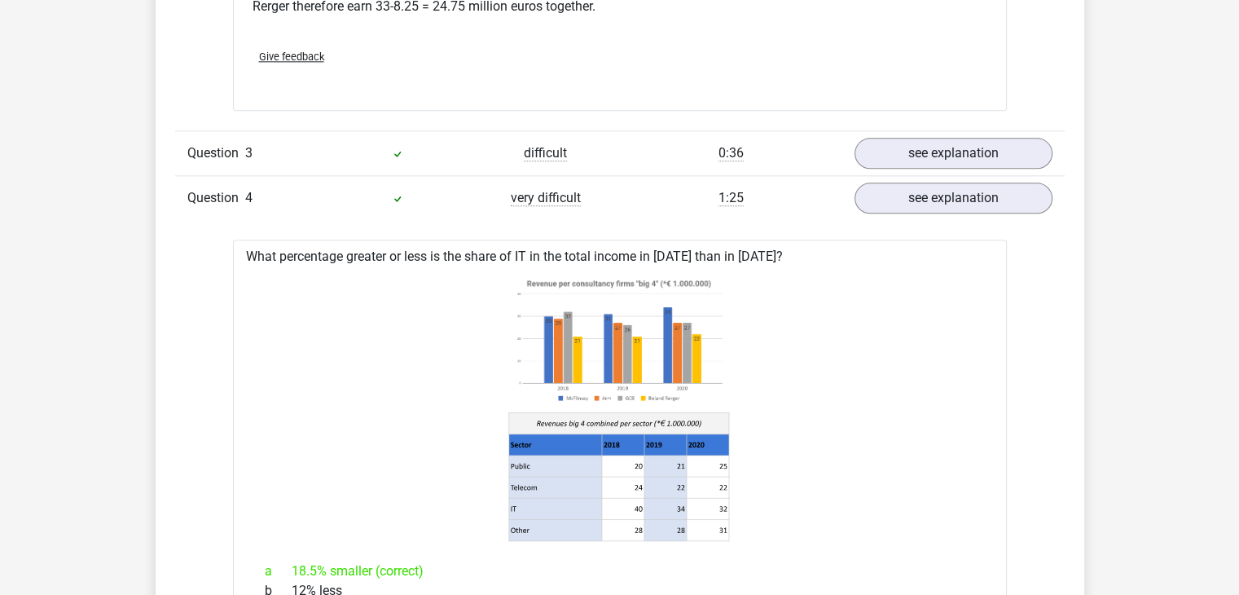
scroll to position [2026, 0]
click at [922, 179] on link "see explanation" at bounding box center [952, 197] width 227 height 36
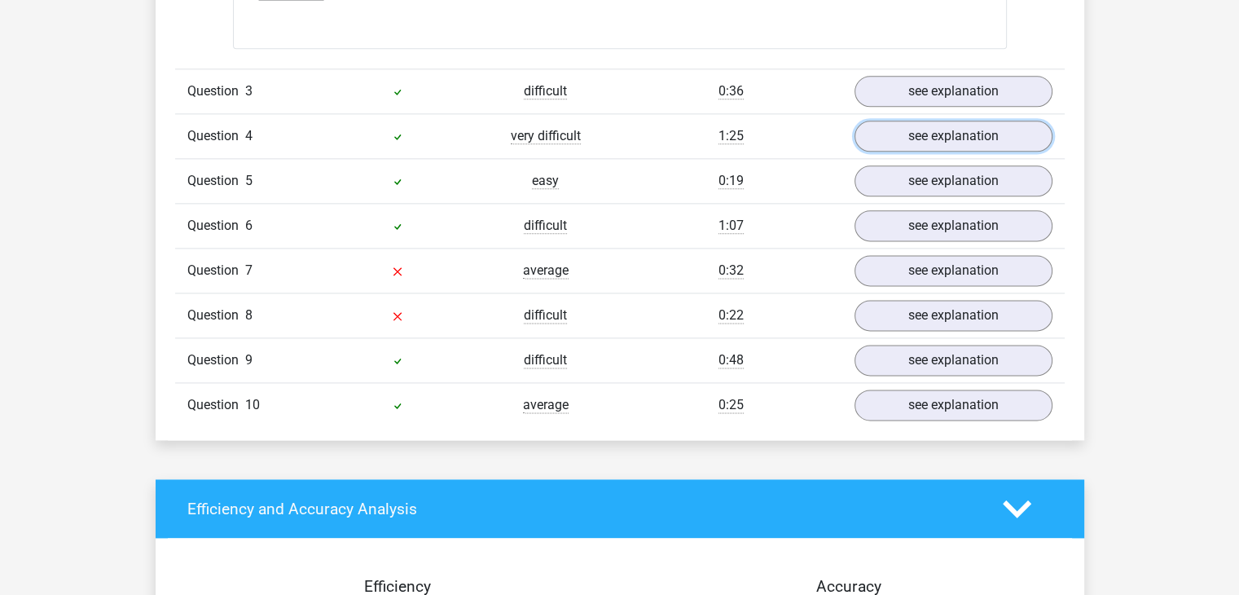
scroll to position [2089, 0]
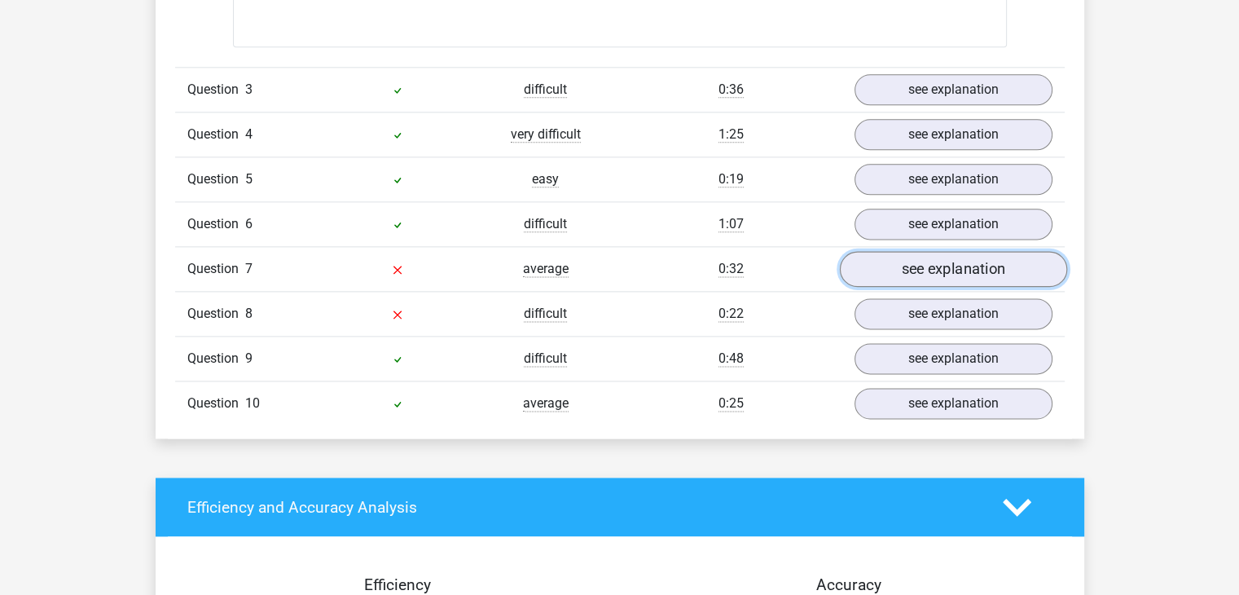
click at [898, 251] on link "see explanation" at bounding box center [952, 269] width 227 height 36
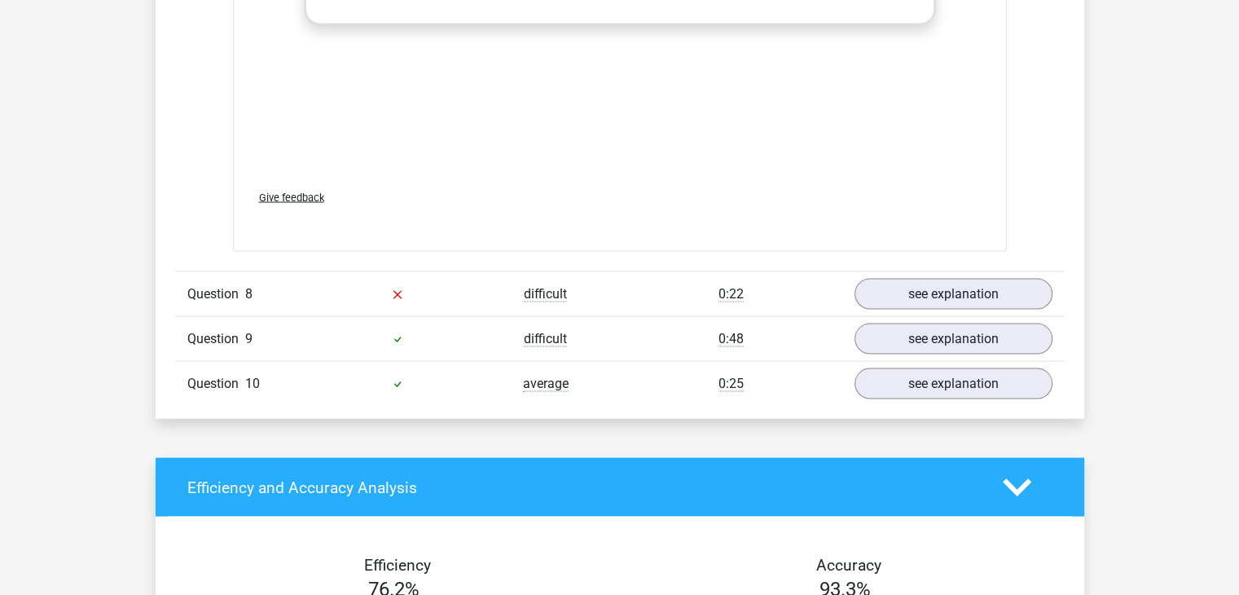
scroll to position [3147, 0]
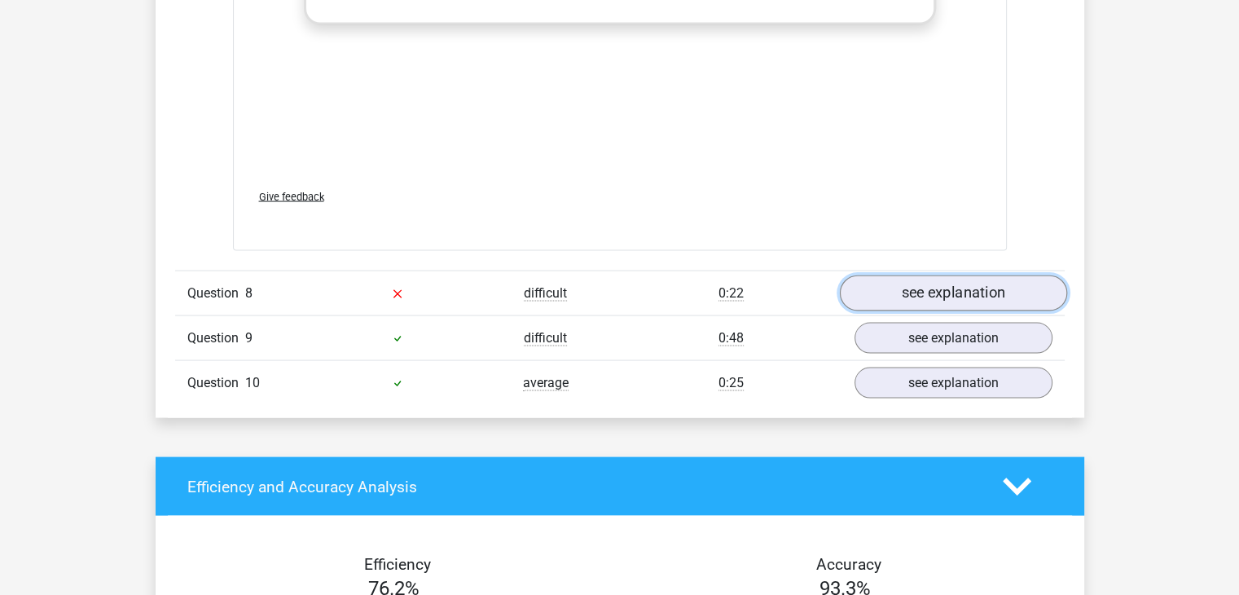
click at [929, 275] on link "see explanation" at bounding box center [952, 293] width 227 height 36
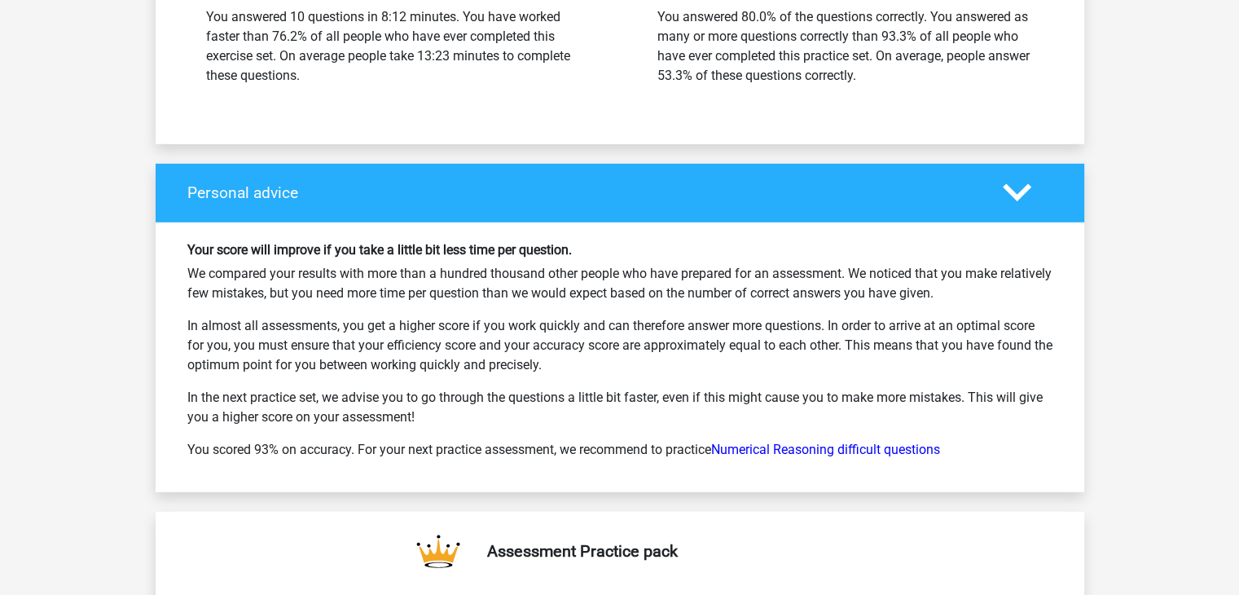
scroll to position [4610, 0]
